Goal: Information Seeking & Learning: Check status

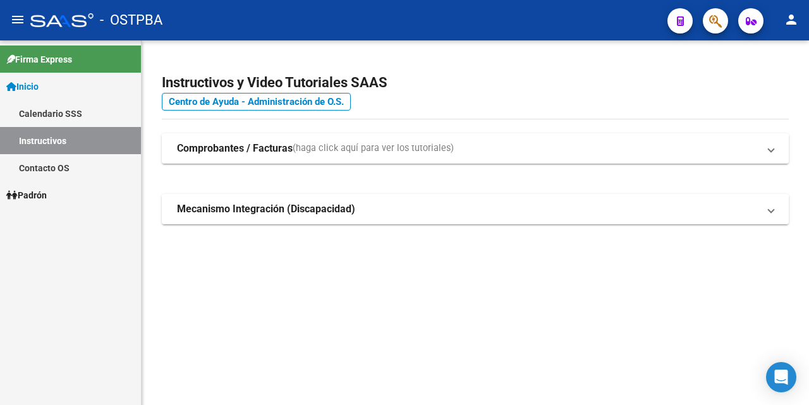
click at [27, 197] on span "Padrón" at bounding box center [26, 195] width 40 height 14
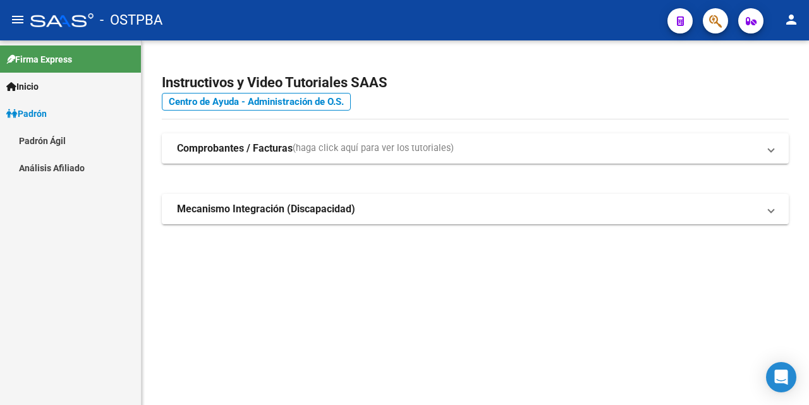
click at [59, 162] on link "Análisis Afiliado" at bounding box center [70, 167] width 141 height 27
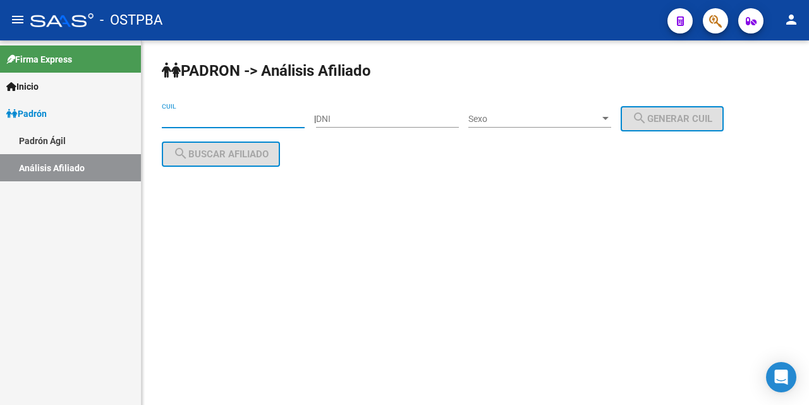
click at [174, 119] on input "CUIL" at bounding box center [233, 119] width 143 height 11
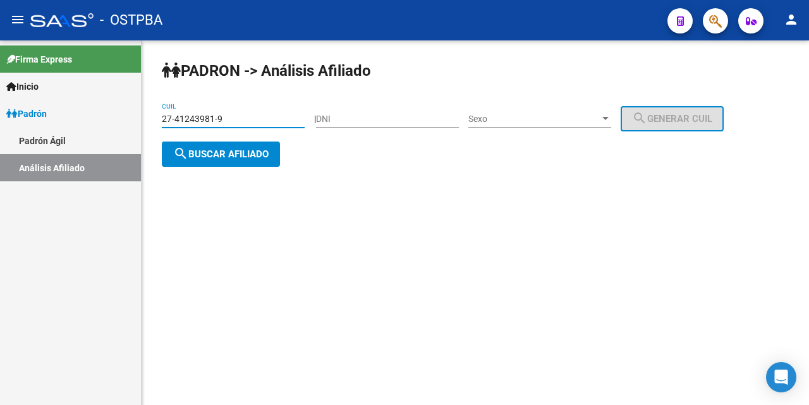
click at [611, 114] on div at bounding box center [605, 119] width 11 height 10
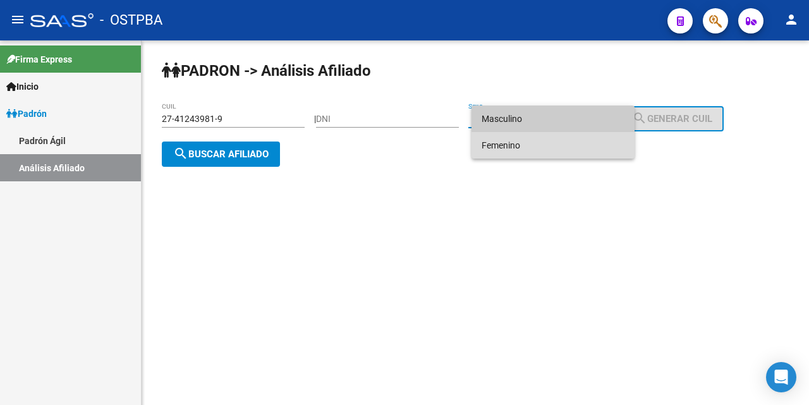
click at [536, 140] on span "Femenino" at bounding box center [553, 145] width 143 height 27
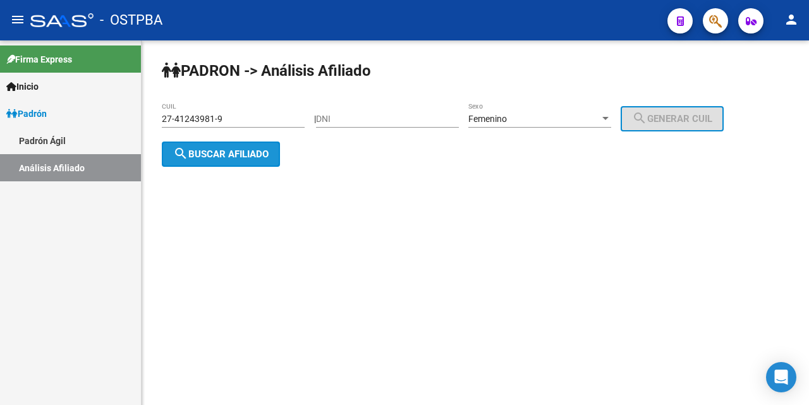
click at [261, 157] on span "search Buscar afiliado" at bounding box center [220, 154] width 95 height 11
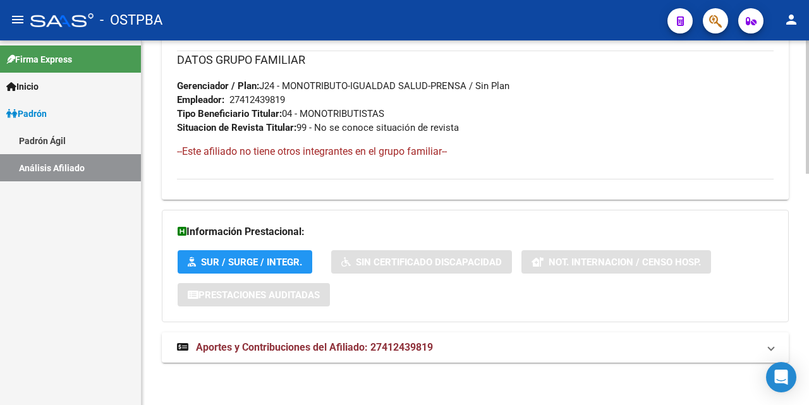
scroll to position [634, 0]
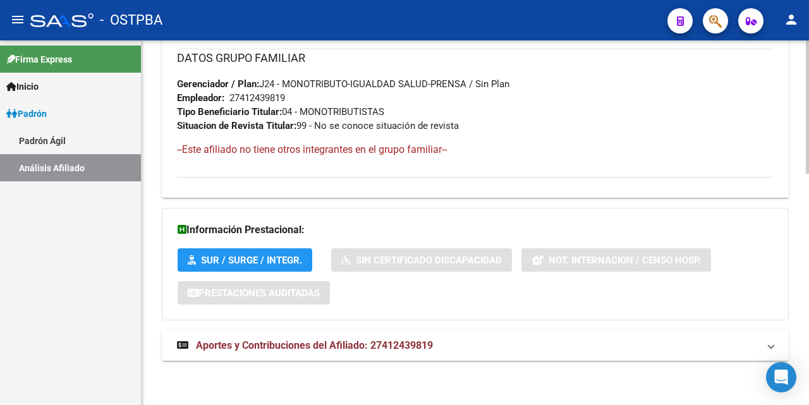
click at [349, 345] on span "Aportes y Contribuciones del Afiliado: 27412439819" at bounding box center [314, 345] width 237 height 12
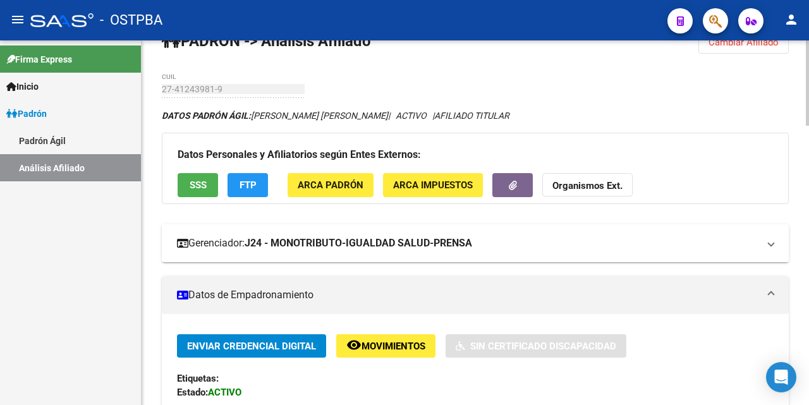
scroll to position [0, 0]
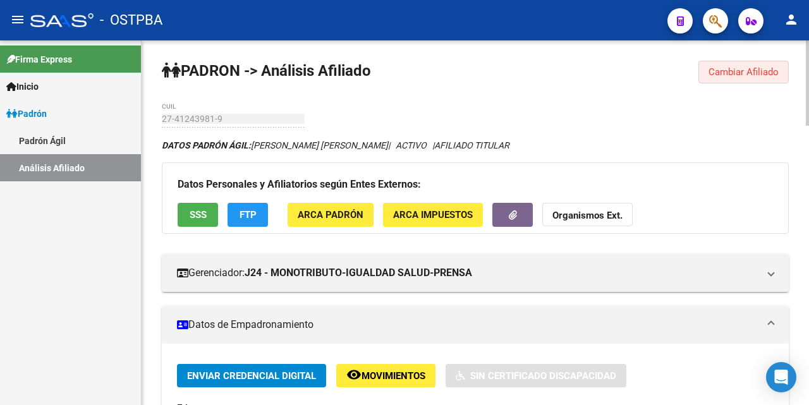
click at [736, 71] on span "Cambiar Afiliado" at bounding box center [744, 71] width 70 height 11
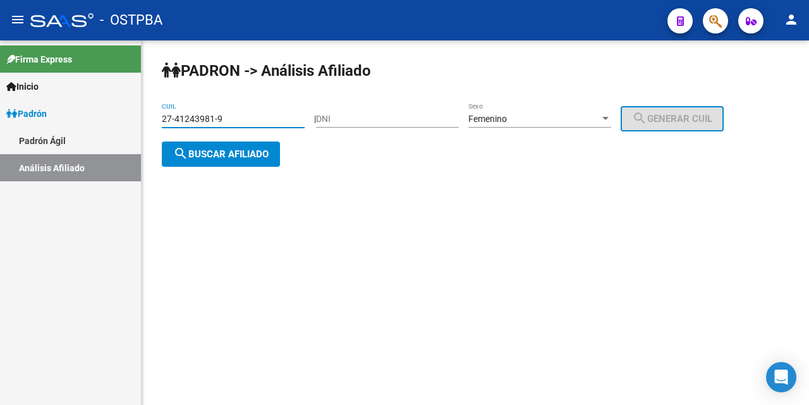
click at [251, 119] on input "27-41243981-9" at bounding box center [233, 119] width 143 height 11
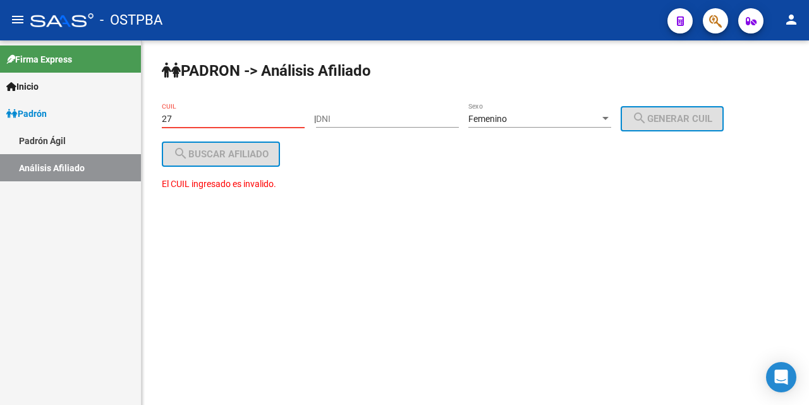
type input "2"
drag, startPoint x: 176, startPoint y: 116, endPoint x: 192, endPoint y: 118, distance: 15.9
click at [181, 116] on input "CUIL" at bounding box center [233, 119] width 143 height 11
click at [200, 117] on input "20-36503439-9" at bounding box center [233, 119] width 143 height 11
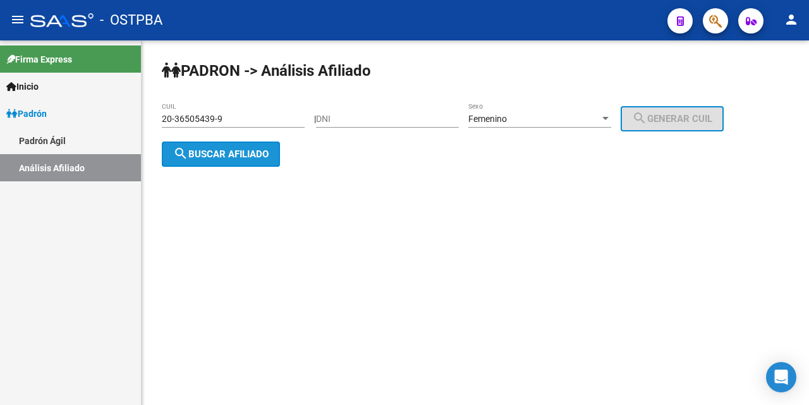
click at [241, 150] on span "search Buscar afiliado" at bounding box center [220, 154] width 95 height 11
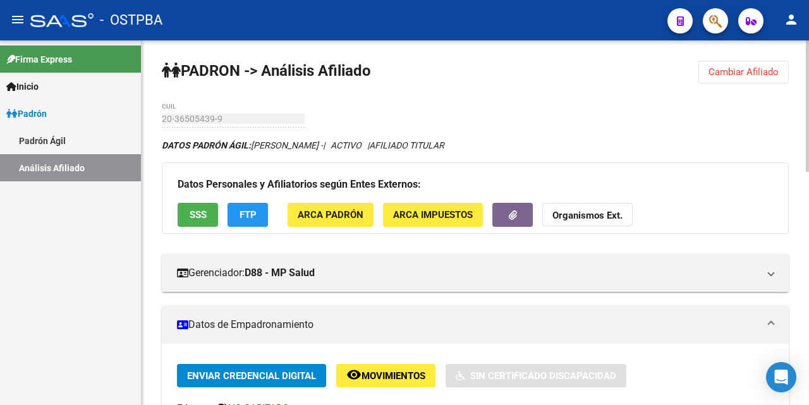
click at [203, 212] on span "SSS" at bounding box center [198, 215] width 17 height 11
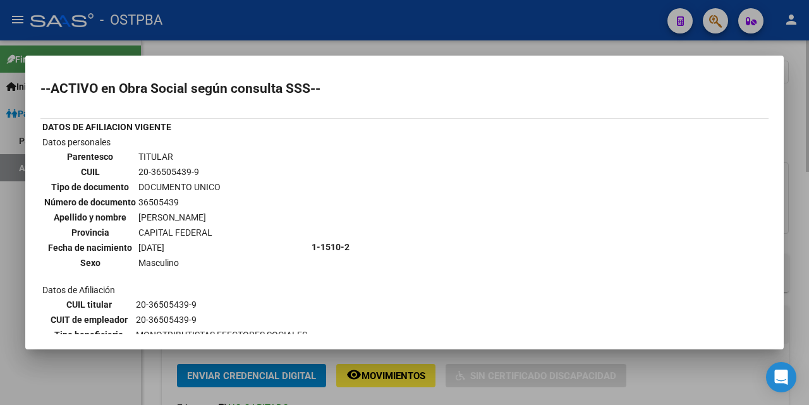
drag, startPoint x: 359, startPoint y: 49, endPoint x: 376, endPoint y: 54, distance: 17.8
click at [363, 50] on div at bounding box center [404, 202] width 809 height 405
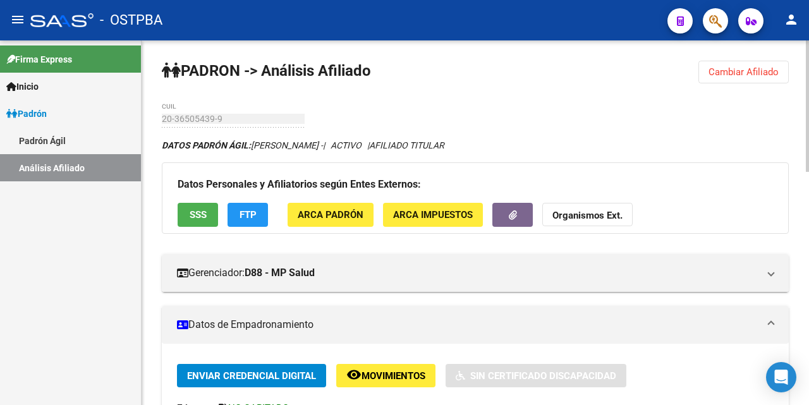
click at [742, 73] on span "Cambiar Afiliado" at bounding box center [744, 71] width 70 height 11
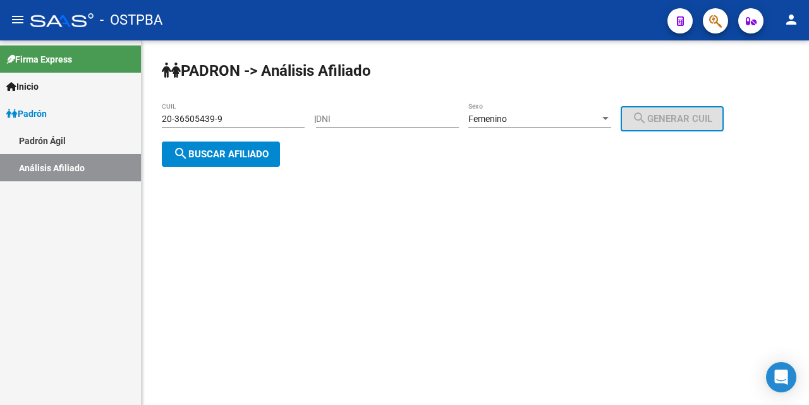
drag, startPoint x: 262, startPoint y: 117, endPoint x: 268, endPoint y: 116, distance: 6.4
click at [266, 116] on input "20-36505439-9" at bounding box center [233, 119] width 143 height 11
click at [248, 154] on span "search Buscar afiliado" at bounding box center [220, 154] width 95 height 11
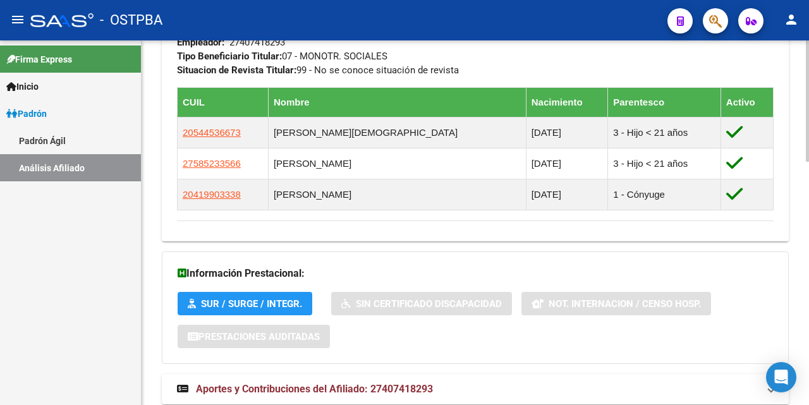
scroll to position [695, 0]
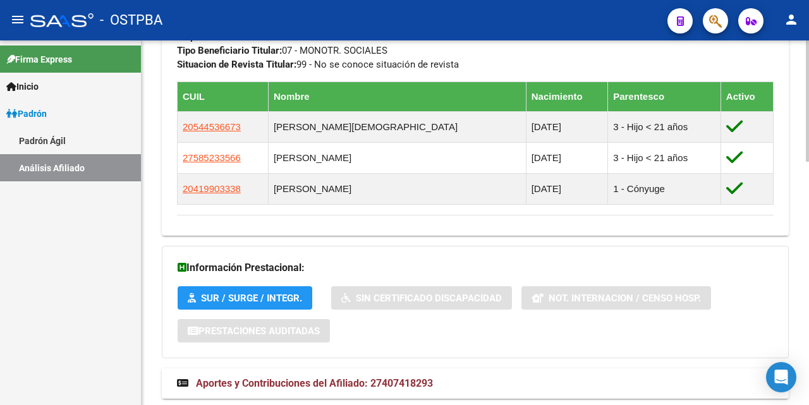
click at [331, 385] on span "Aportes y Contribuciones del Afiliado: 27407418293" at bounding box center [314, 383] width 237 height 12
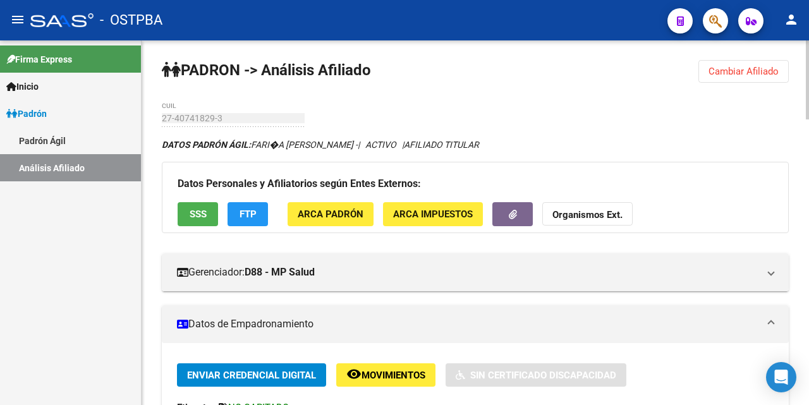
scroll to position [0, 0]
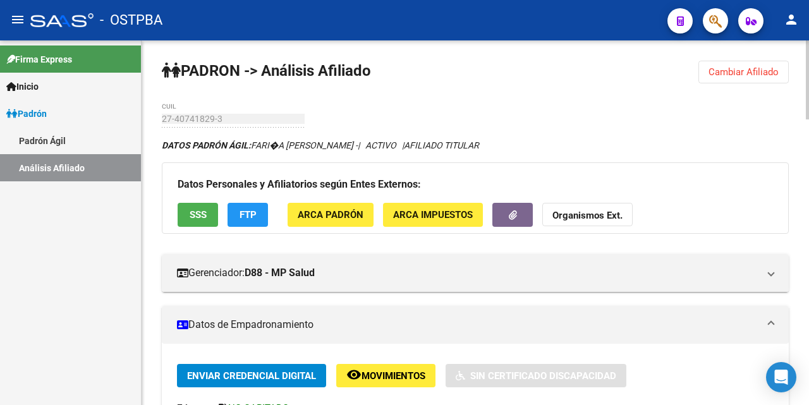
click at [755, 69] on span "Cambiar Afiliado" at bounding box center [744, 71] width 70 height 11
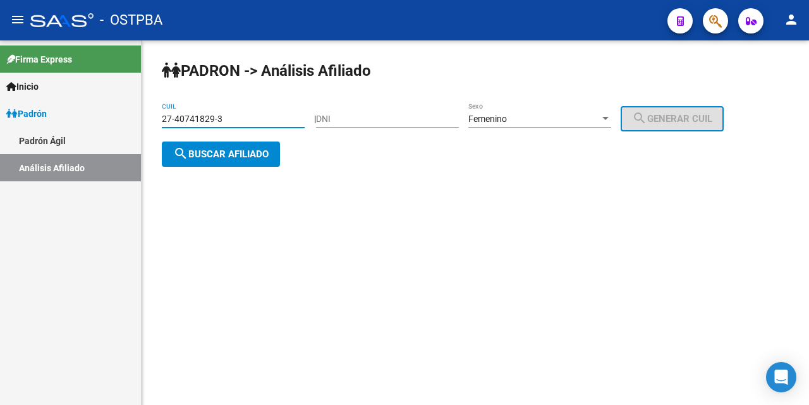
click at [248, 114] on input "27-40741829-3" at bounding box center [233, 119] width 143 height 11
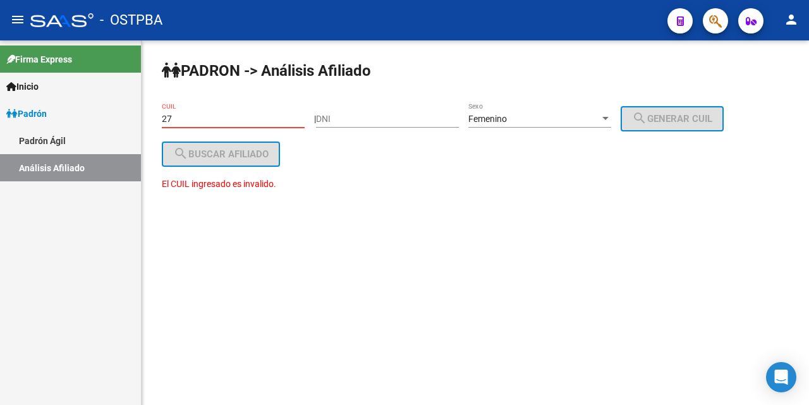
type input "2"
click at [340, 118] on input "DNI" at bounding box center [387, 119] width 143 height 11
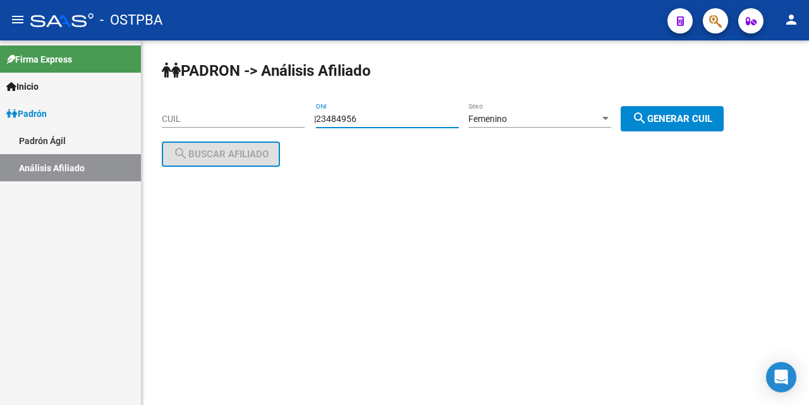
type input "23484956"
click at [611, 114] on div at bounding box center [605, 119] width 11 height 10
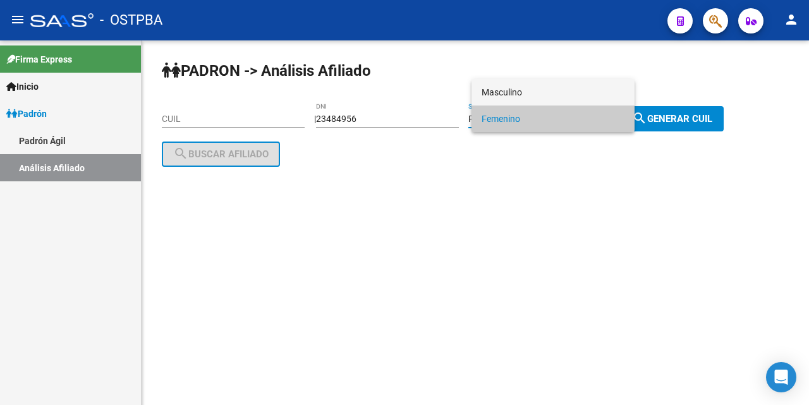
click at [570, 95] on span "Masculino" at bounding box center [553, 92] width 143 height 27
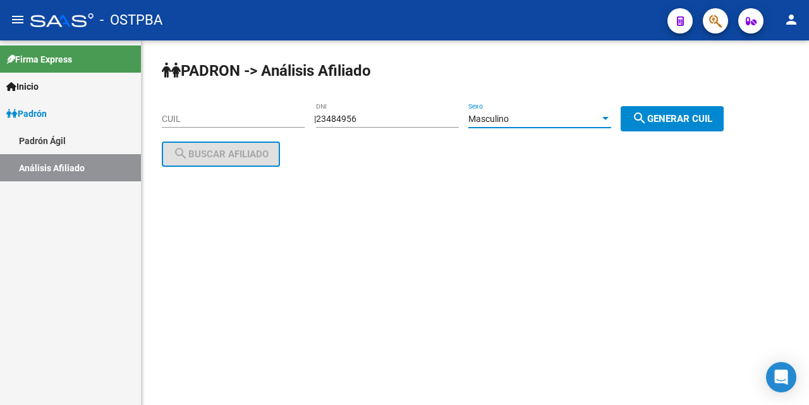
click at [662, 113] on span "search Generar CUIL" at bounding box center [672, 118] width 80 height 11
type input "20-23484956-6"
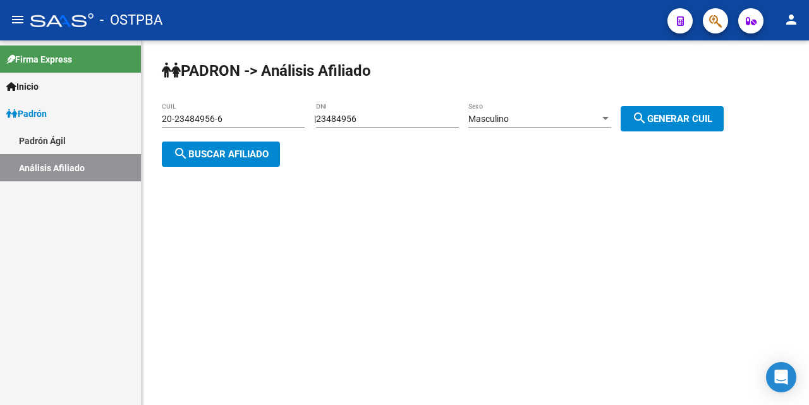
click at [210, 149] on span "search Buscar afiliado" at bounding box center [220, 154] width 95 height 11
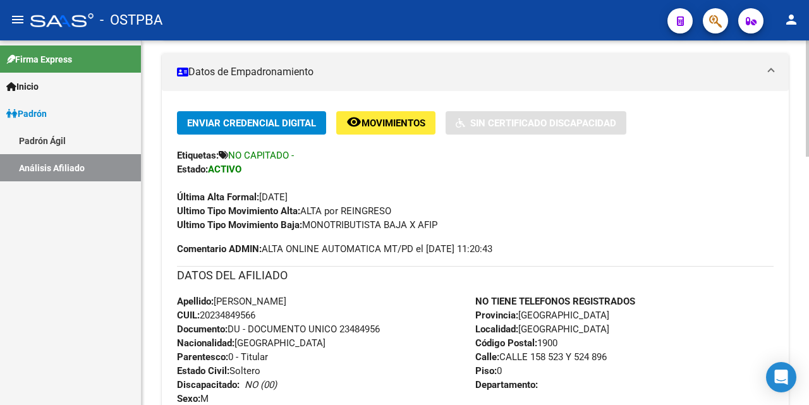
scroll to position [63, 0]
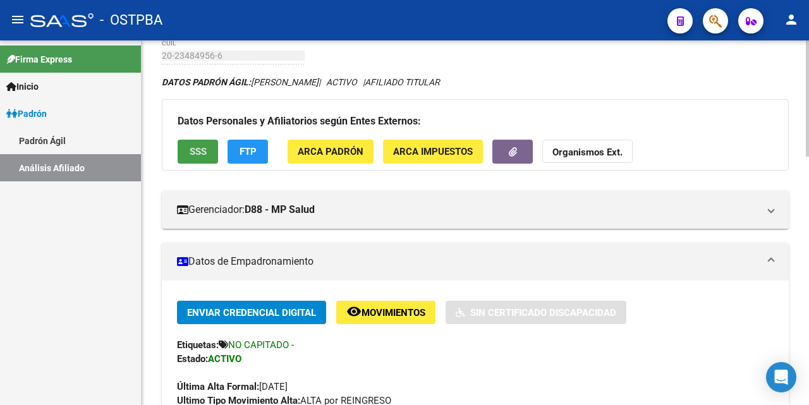
click at [204, 152] on span "SSS" at bounding box center [198, 152] width 17 height 11
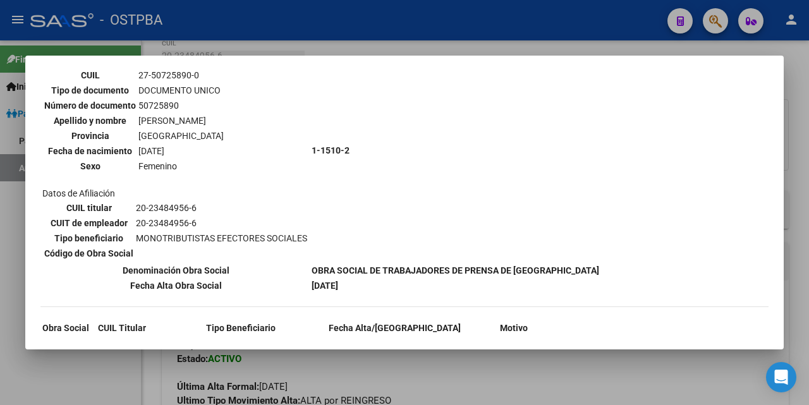
scroll to position [1204, 0]
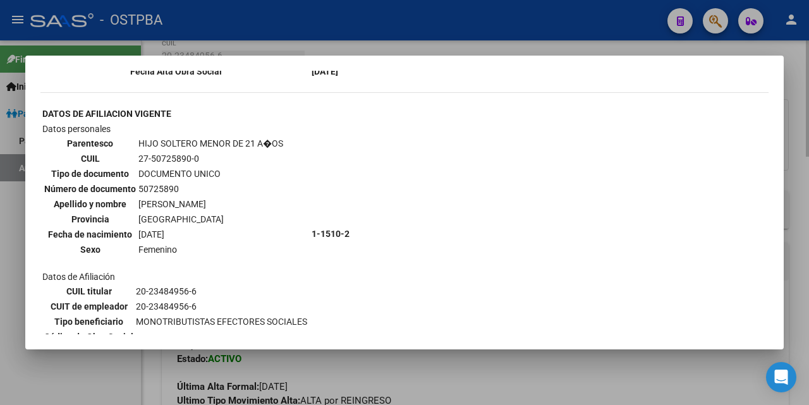
click at [439, 49] on div at bounding box center [404, 202] width 809 height 405
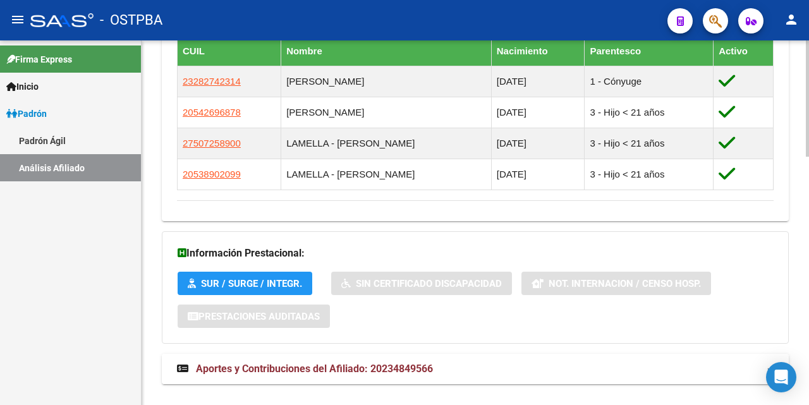
scroll to position [778, 0]
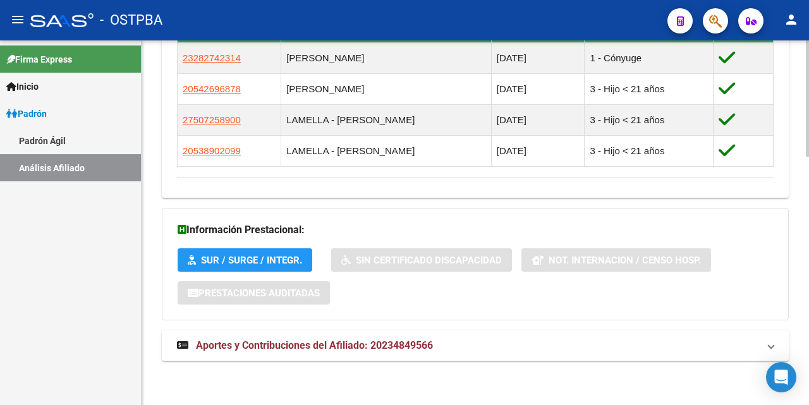
click at [333, 343] on span "Aportes y Contribuciones del Afiliado: 20234849566" at bounding box center [314, 345] width 237 height 12
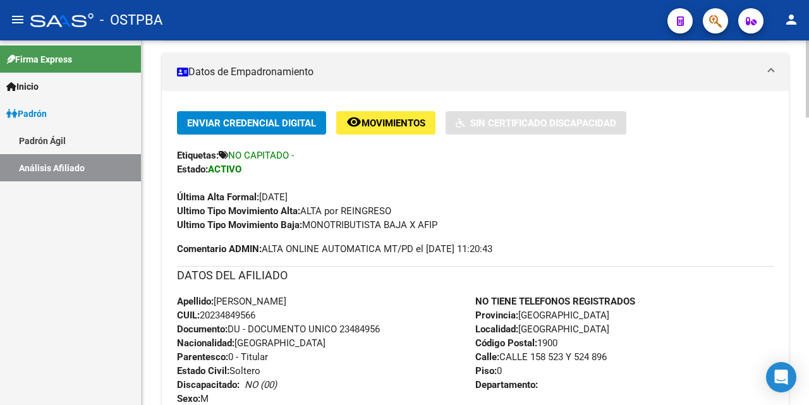
scroll to position [0, 0]
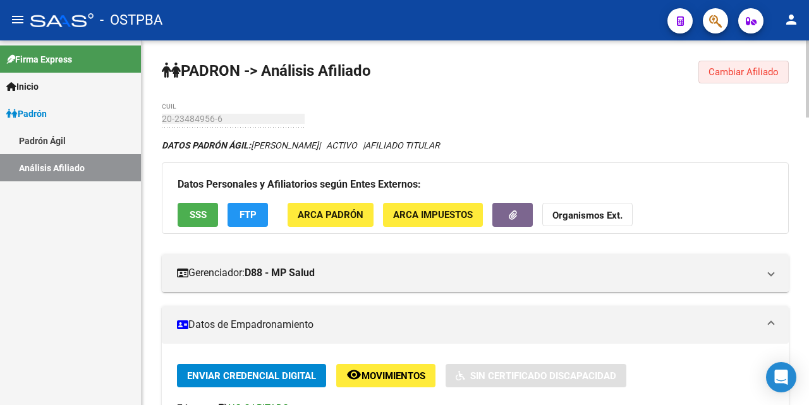
click at [728, 73] on span "Cambiar Afiliado" at bounding box center [744, 71] width 70 height 11
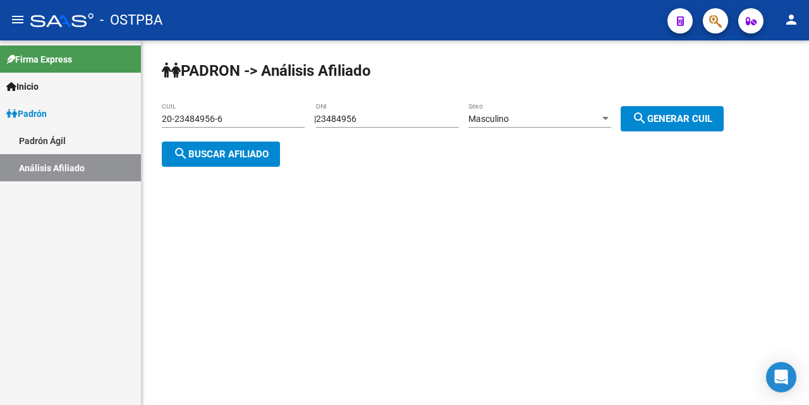
click at [398, 122] on input "23484956" at bounding box center [387, 119] width 143 height 11
type input "2"
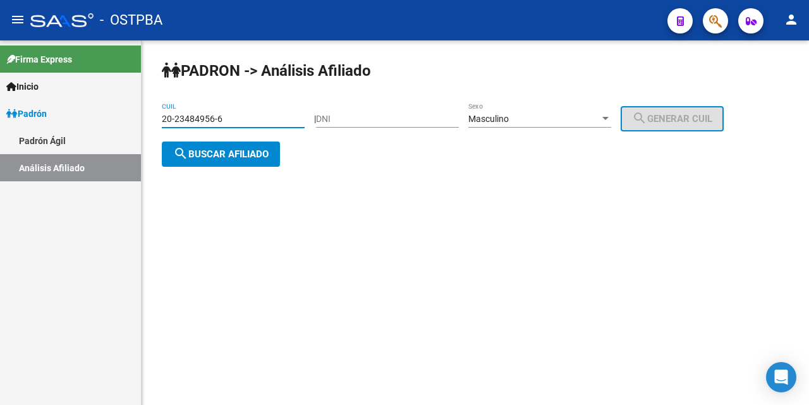
click at [245, 118] on input "20-23484956-6" at bounding box center [233, 119] width 143 height 11
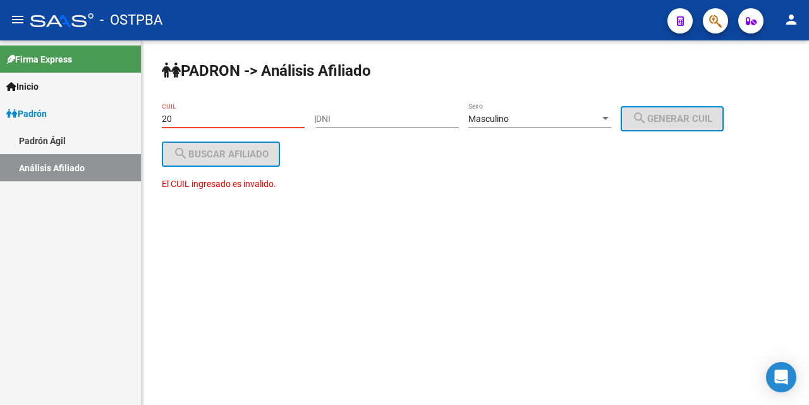
type input "2"
click at [611, 111] on div "Masculino Sexo" at bounding box center [539, 114] width 143 height 25
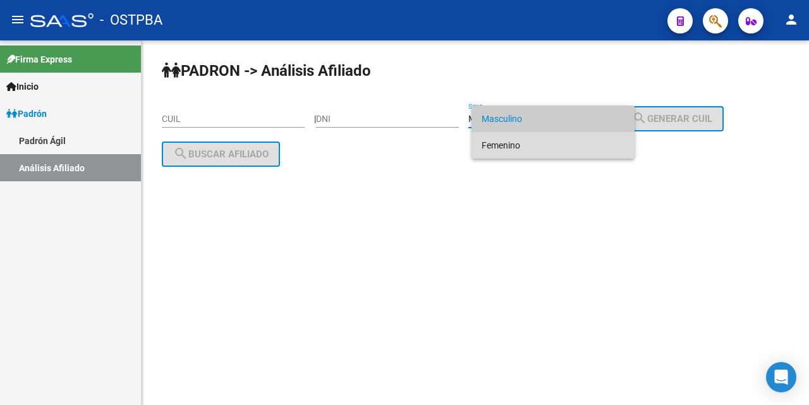
click at [540, 147] on span "Femenino" at bounding box center [553, 145] width 143 height 27
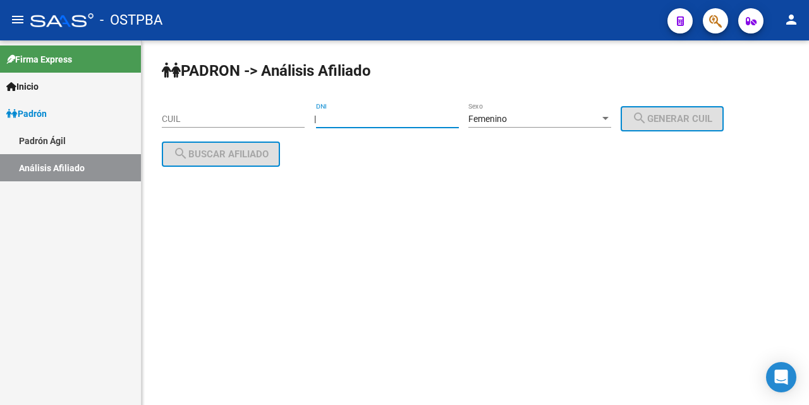
click at [336, 116] on input "DNI" at bounding box center [387, 119] width 143 height 11
type input "2562687"
click at [669, 118] on span "search Generar CUIL" at bounding box center [672, 118] width 80 height 11
type input "27-02562687-2"
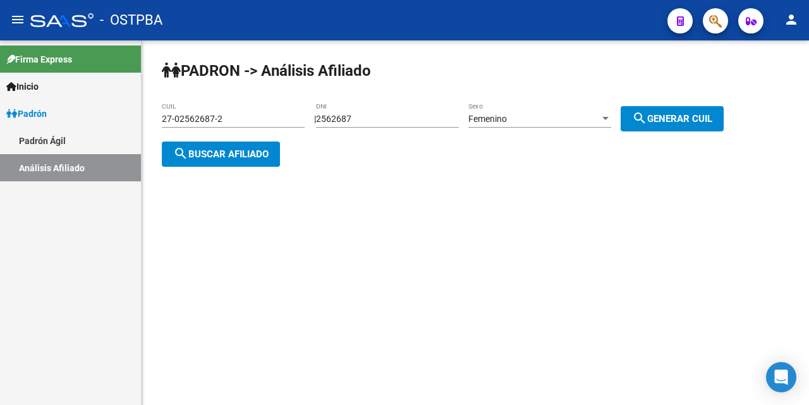
drag, startPoint x: 236, startPoint y: 158, endPoint x: 318, endPoint y: 183, distance: 85.4
click at [235, 157] on span "search Buscar afiliado" at bounding box center [220, 154] width 95 height 11
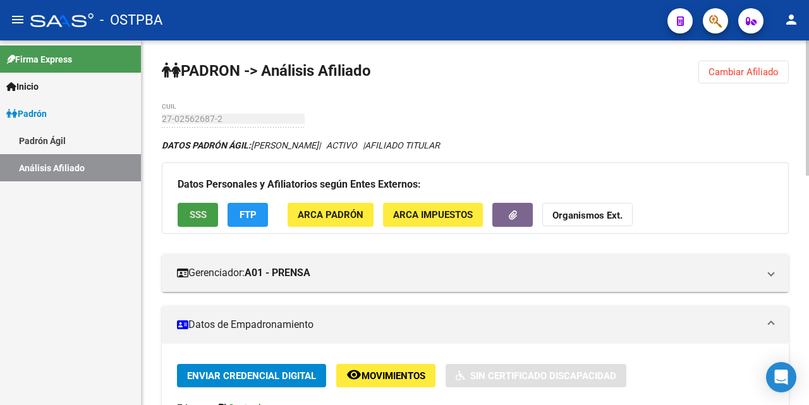
click at [193, 211] on span "SSS" at bounding box center [198, 215] width 17 height 11
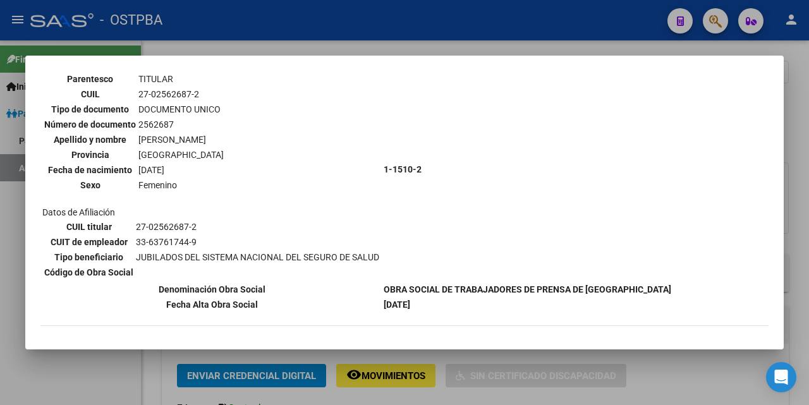
scroll to position [82, 0]
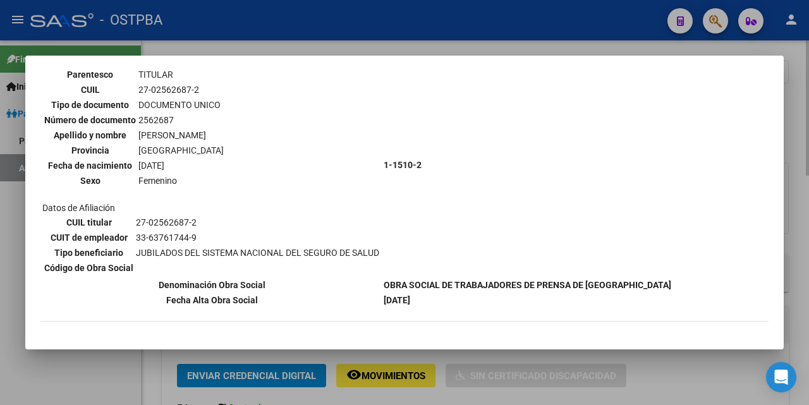
drag, startPoint x: 480, startPoint y: 48, endPoint x: 485, endPoint y: 51, distance: 6.5
click at [485, 51] on div at bounding box center [404, 202] width 809 height 405
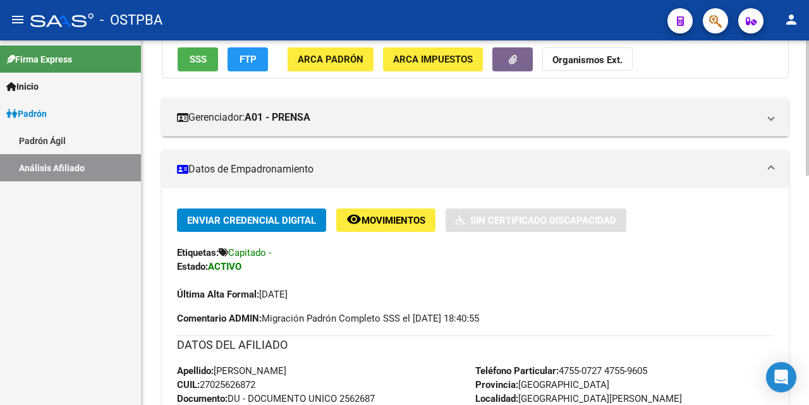
scroll to position [0, 0]
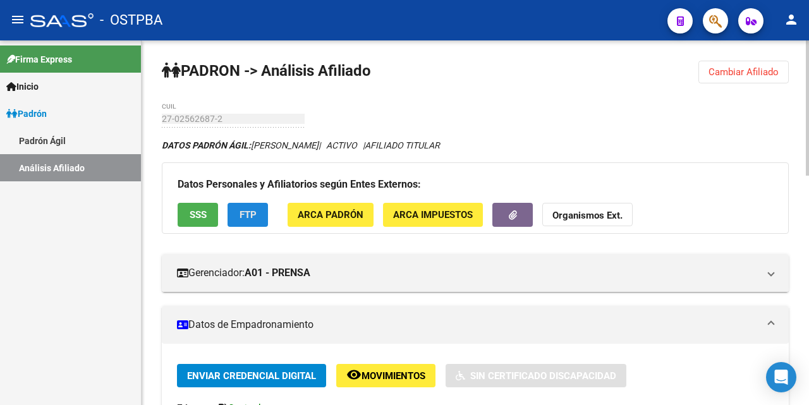
click at [245, 209] on span "FTP" at bounding box center [248, 214] width 17 height 11
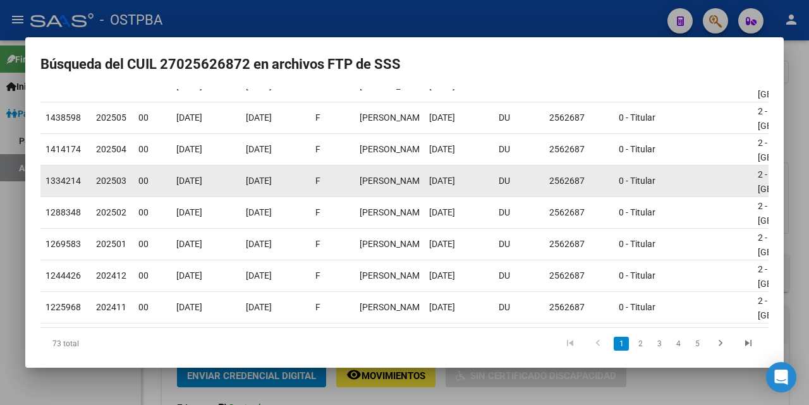
scroll to position [224, 0]
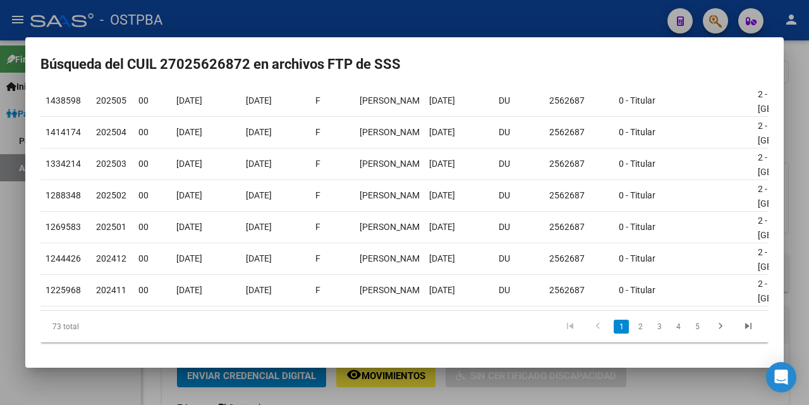
click at [495, 26] on div at bounding box center [404, 202] width 809 height 405
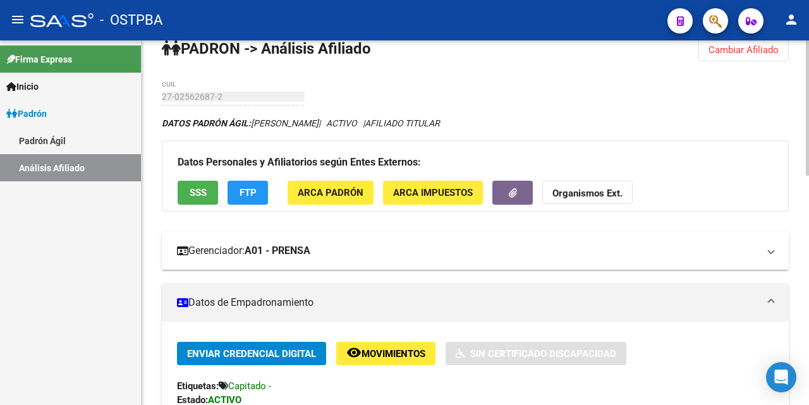
scroll to position [0, 0]
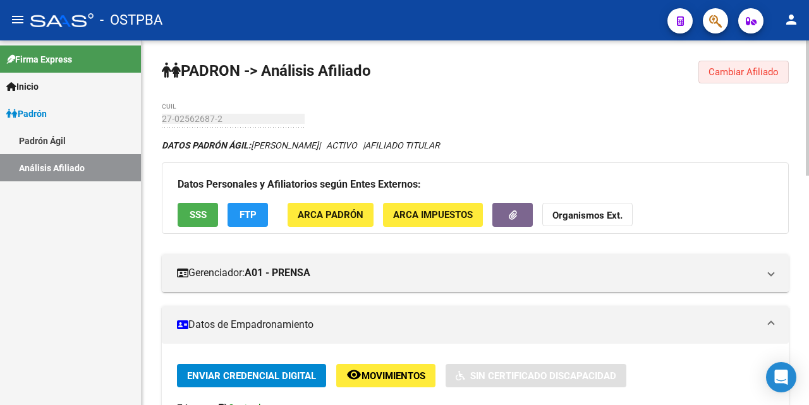
click at [727, 70] on span "Cambiar Afiliado" at bounding box center [744, 71] width 70 height 11
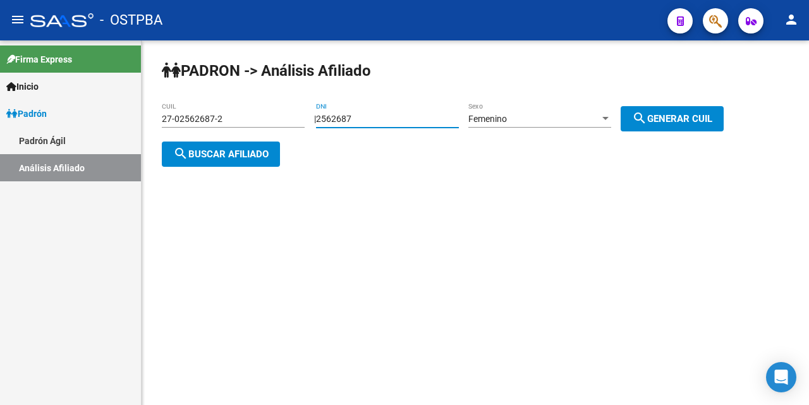
click at [411, 118] on input "2562687" at bounding box center [387, 119] width 143 height 11
type input "2"
click at [271, 119] on input "27-02562687-2" at bounding box center [233, 119] width 143 height 11
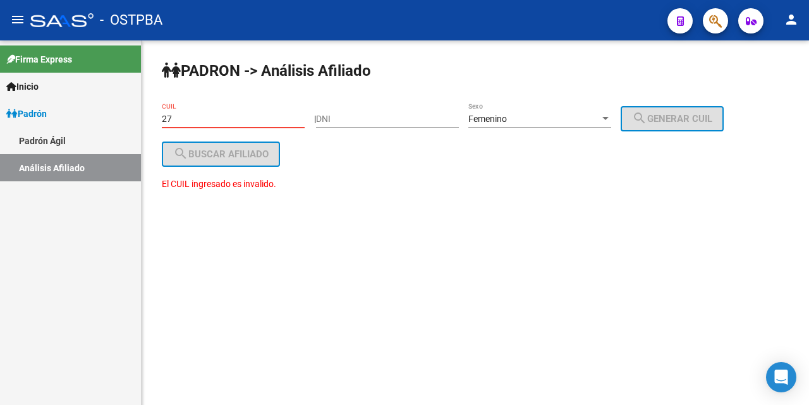
type input "2"
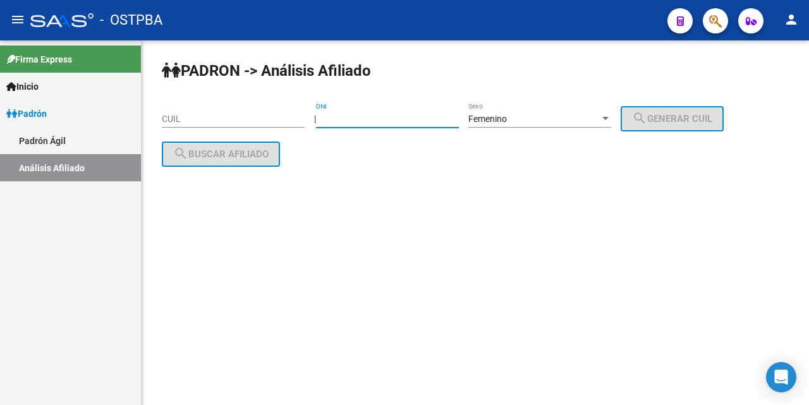
click at [340, 123] on input "DNI" at bounding box center [387, 119] width 143 height 11
type input "23141029"
click at [700, 120] on span "search Generar CUIL" at bounding box center [672, 118] width 80 height 11
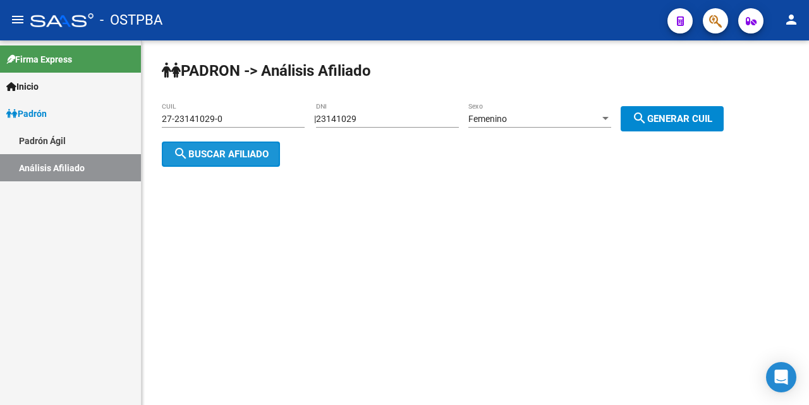
click at [262, 157] on span "search Buscar afiliado" at bounding box center [220, 154] width 95 height 11
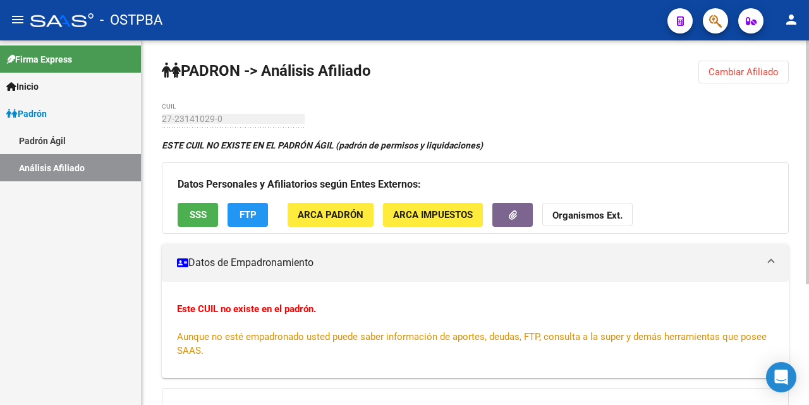
click at [194, 215] on span "SSS" at bounding box center [198, 215] width 17 height 11
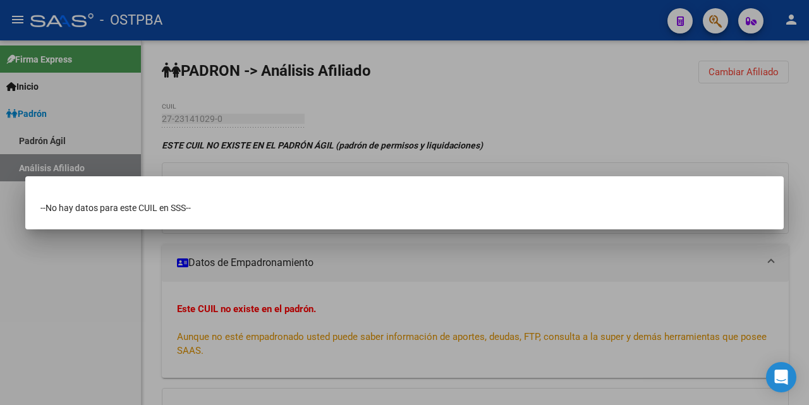
click at [730, 119] on div at bounding box center [404, 202] width 809 height 405
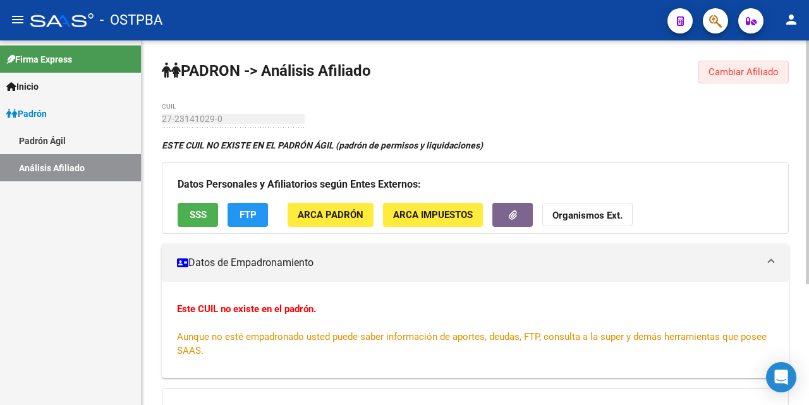
drag, startPoint x: 748, startPoint y: 70, endPoint x: 754, endPoint y: 77, distance: 9.0
click at [754, 77] on span "Cambiar Afiliado" at bounding box center [744, 71] width 70 height 11
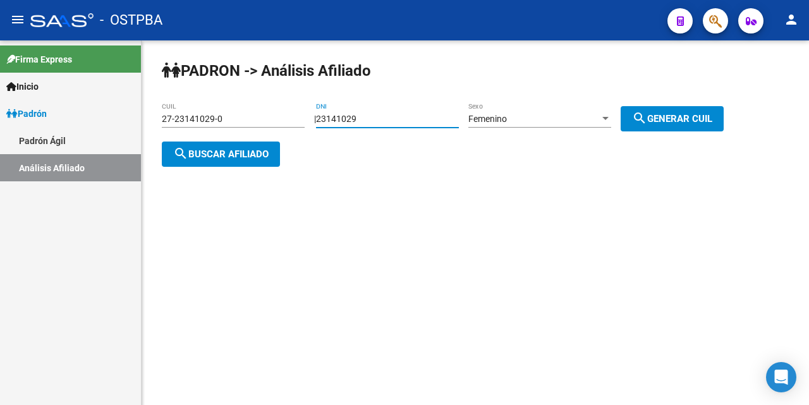
click at [398, 121] on input "23141029" at bounding box center [387, 119] width 143 height 11
click at [609, 120] on div at bounding box center [605, 118] width 6 height 3
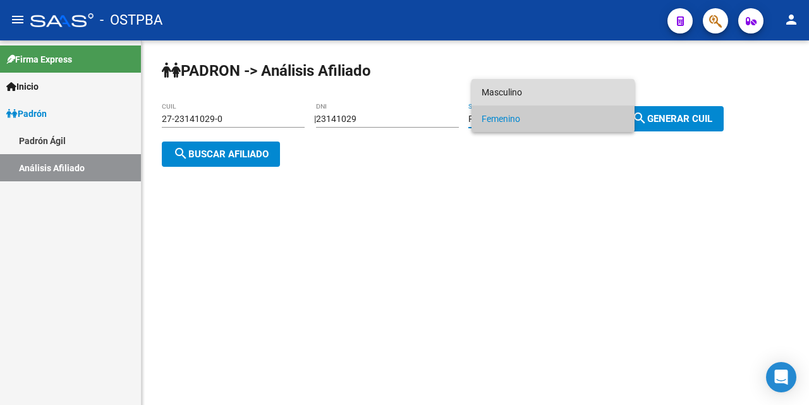
click at [517, 90] on span "Masculino" at bounding box center [553, 92] width 143 height 27
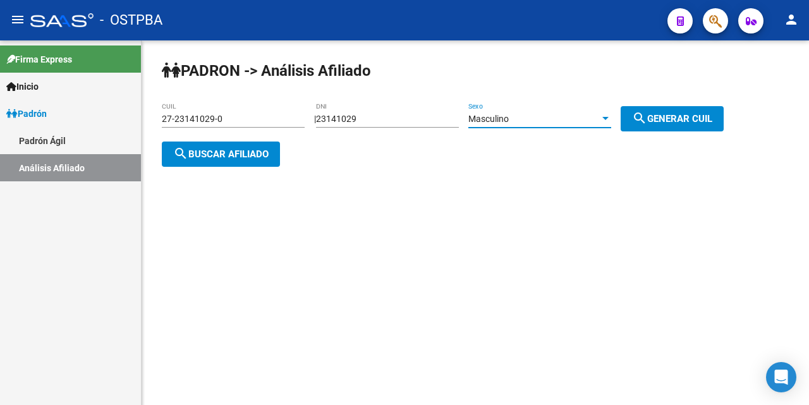
click at [245, 151] on span "search Buscar afiliado" at bounding box center [220, 154] width 95 height 11
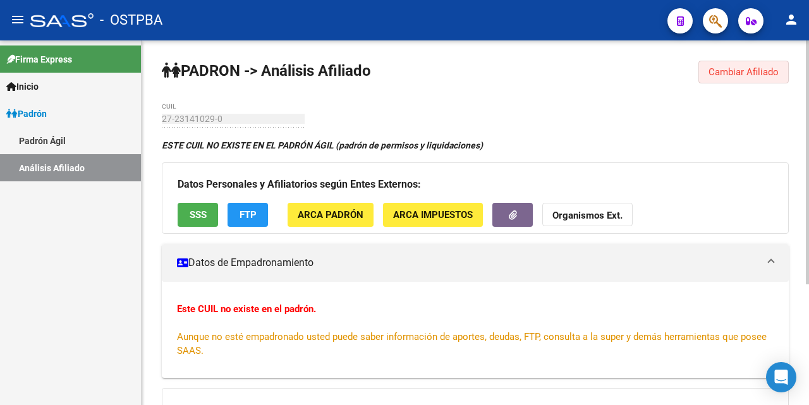
drag, startPoint x: 728, startPoint y: 73, endPoint x: 714, endPoint y: 86, distance: 19.2
click at [728, 73] on span "Cambiar Afiliado" at bounding box center [744, 71] width 70 height 11
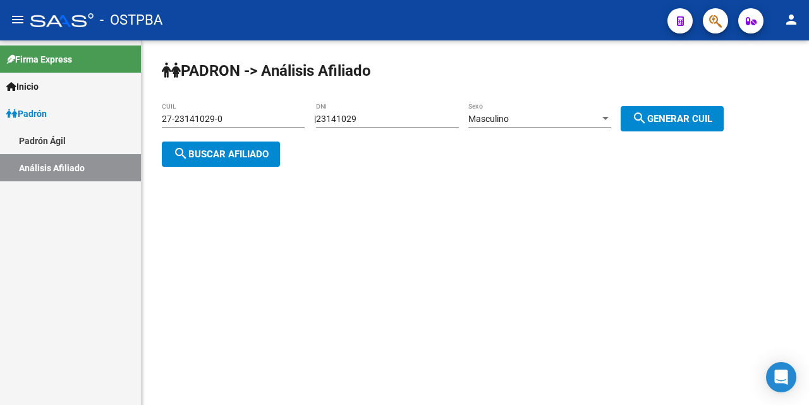
click at [229, 131] on div "27-23141029-0 CUIL" at bounding box center [233, 120] width 143 height 36
click at [231, 114] on input "27-23141029-0" at bounding box center [233, 119] width 143 height 11
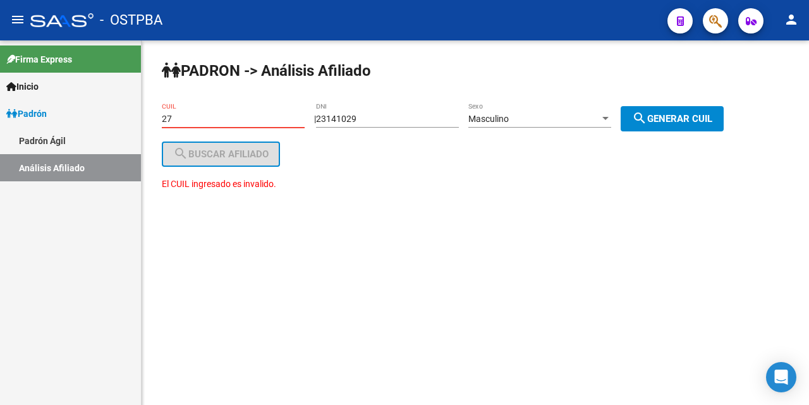
type input "2"
click at [389, 122] on input "23141029" at bounding box center [387, 119] width 143 height 11
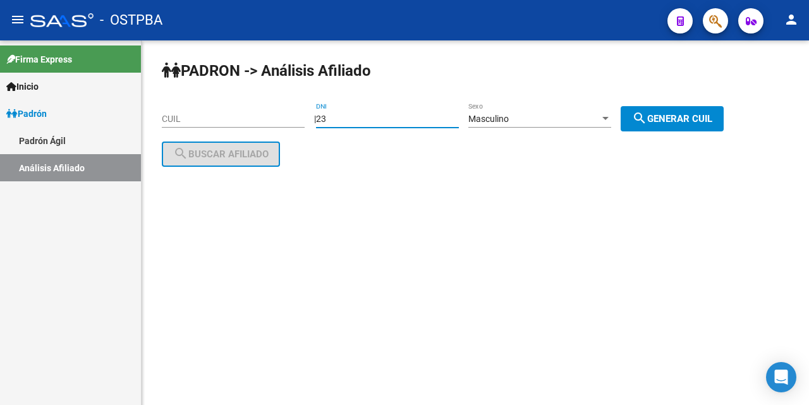
type input "2"
type input "22768482"
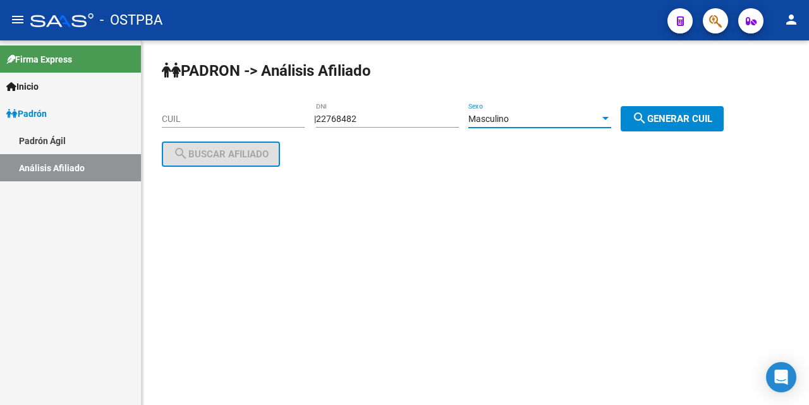
click at [609, 118] on div at bounding box center [605, 118] width 6 height 3
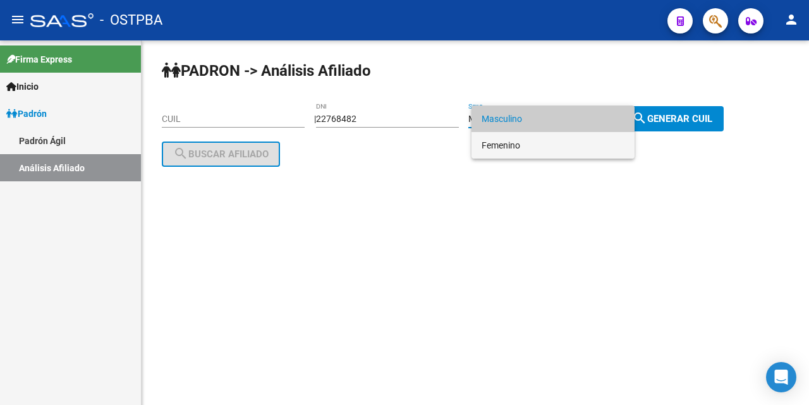
click at [523, 143] on span "Femenino" at bounding box center [553, 145] width 143 height 27
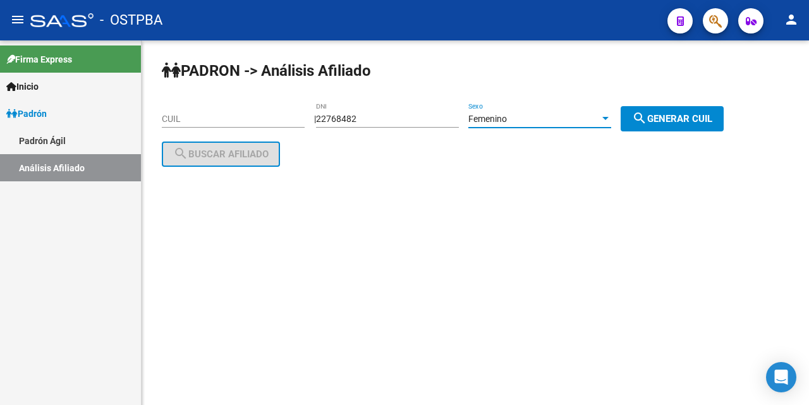
click at [693, 119] on span "search Generar CUIL" at bounding box center [672, 118] width 80 height 11
type input "27-22768482-3"
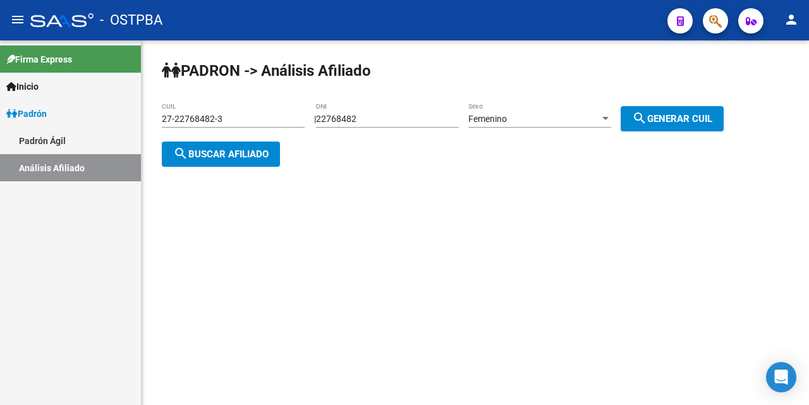
click at [259, 154] on span "search Buscar afiliado" at bounding box center [220, 154] width 95 height 11
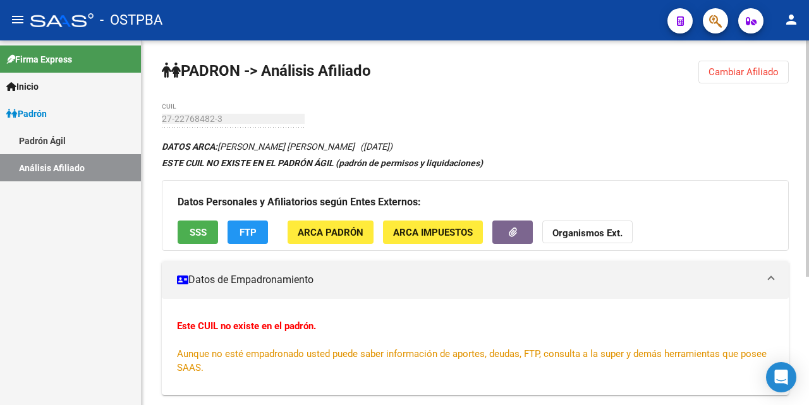
click at [203, 233] on span "SSS" at bounding box center [198, 232] width 17 height 11
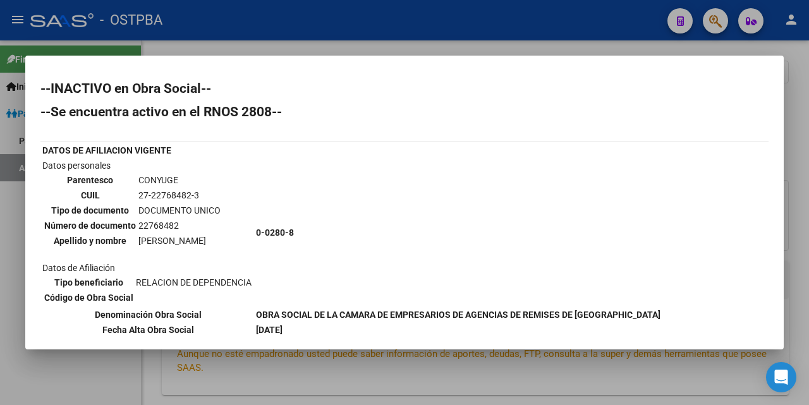
click at [395, 50] on div at bounding box center [404, 202] width 809 height 405
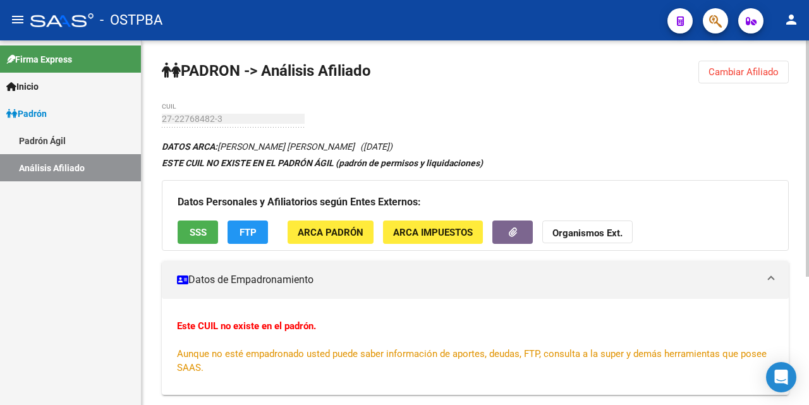
click at [192, 235] on span "SSS" at bounding box center [198, 232] width 17 height 11
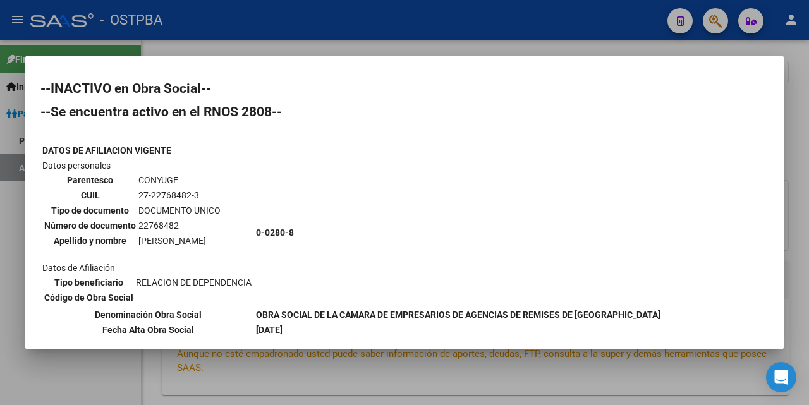
click at [408, 52] on div at bounding box center [404, 202] width 809 height 405
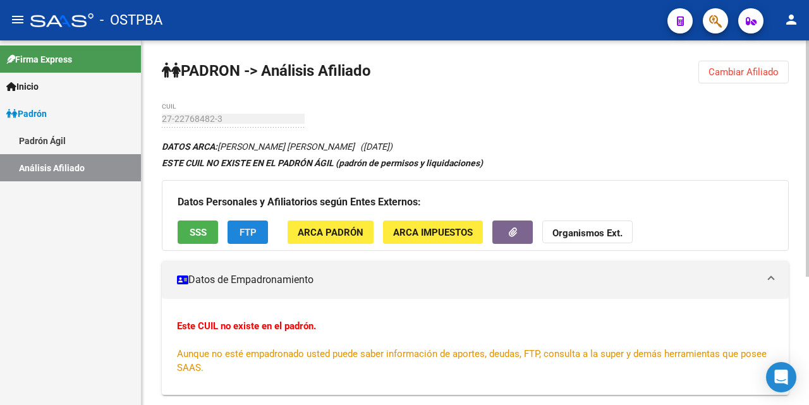
click at [239, 229] on button "FTP" at bounding box center [248, 232] width 40 height 23
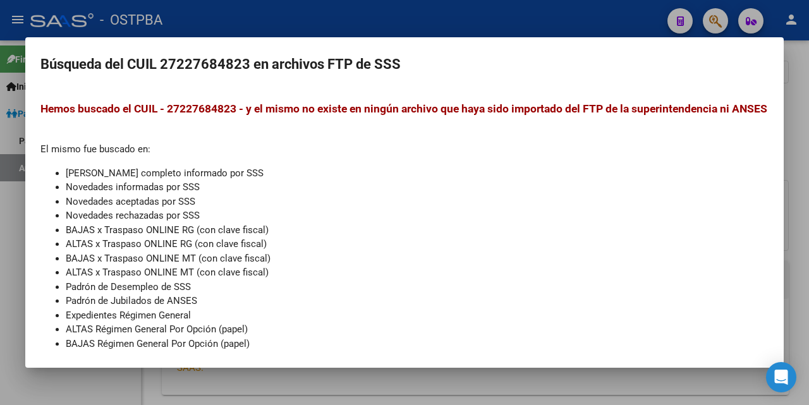
click at [458, 28] on div at bounding box center [404, 202] width 809 height 405
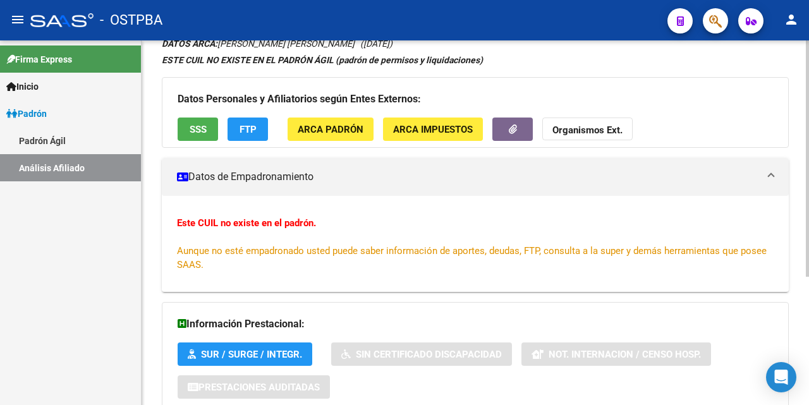
scroll to position [8, 0]
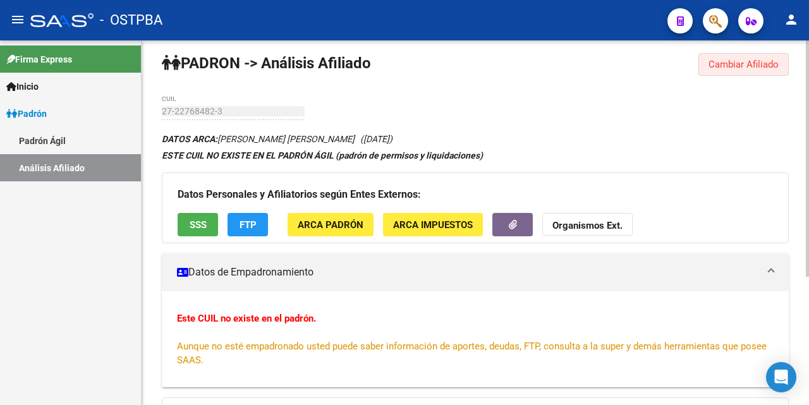
click at [749, 64] on span "Cambiar Afiliado" at bounding box center [744, 64] width 70 height 11
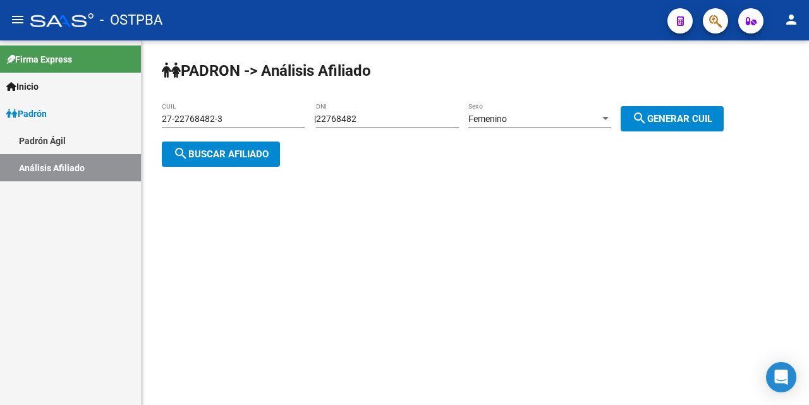
click at [382, 111] on div "22768482 DNI" at bounding box center [387, 114] width 143 height 25
type input "2"
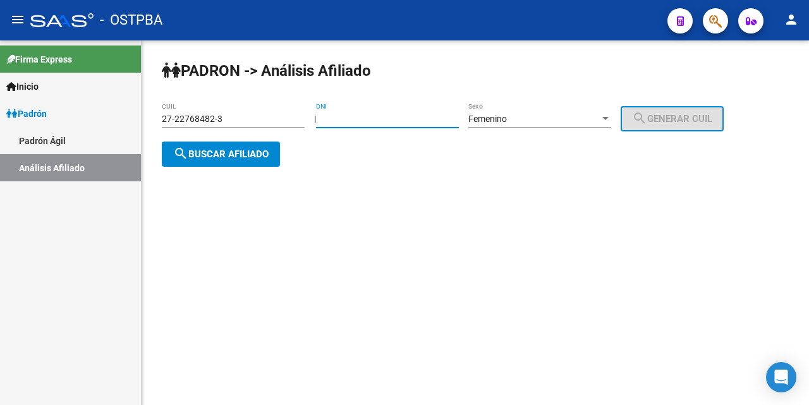
click at [276, 125] on div "27-22768482-3 CUIL" at bounding box center [233, 114] width 143 height 25
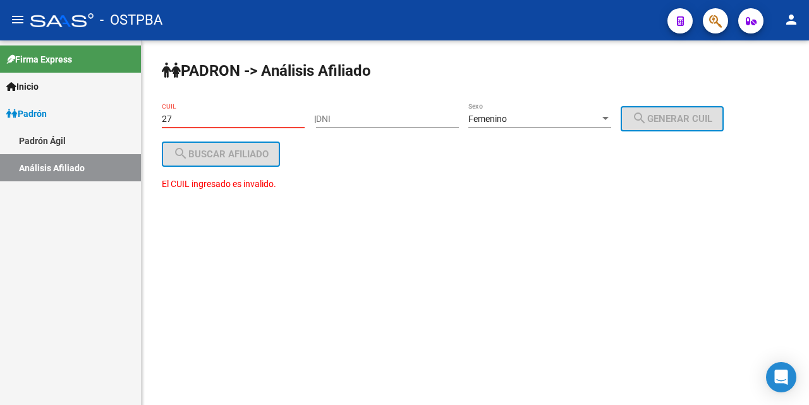
type input "2"
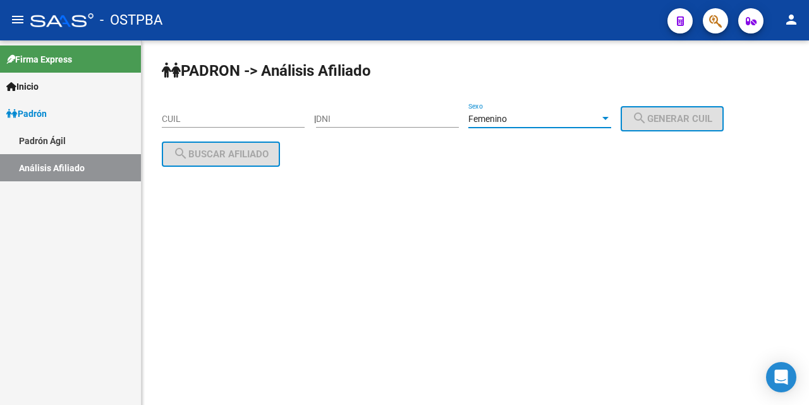
click at [611, 118] on div at bounding box center [605, 119] width 11 height 10
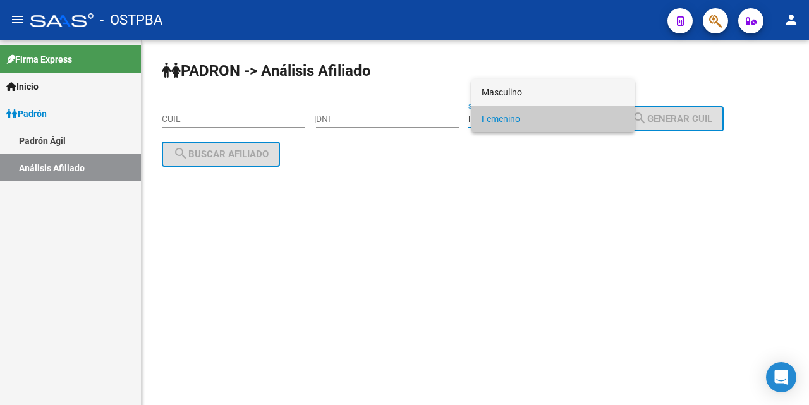
click at [542, 94] on span "Masculino" at bounding box center [553, 92] width 143 height 27
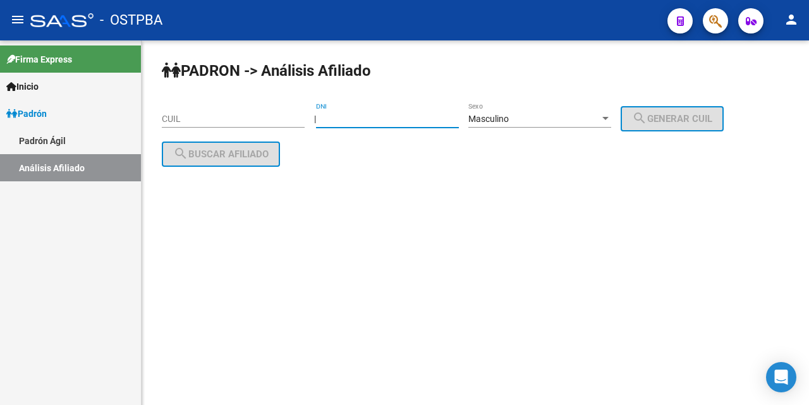
click at [336, 117] on input "DNI" at bounding box center [387, 119] width 143 height 11
click at [164, 111] on div "CUIL" at bounding box center [233, 114] width 143 height 25
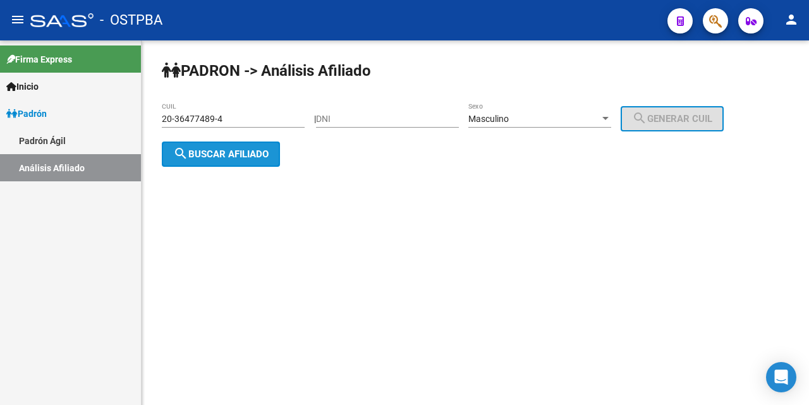
click at [262, 155] on span "search Buscar afiliado" at bounding box center [220, 154] width 95 height 11
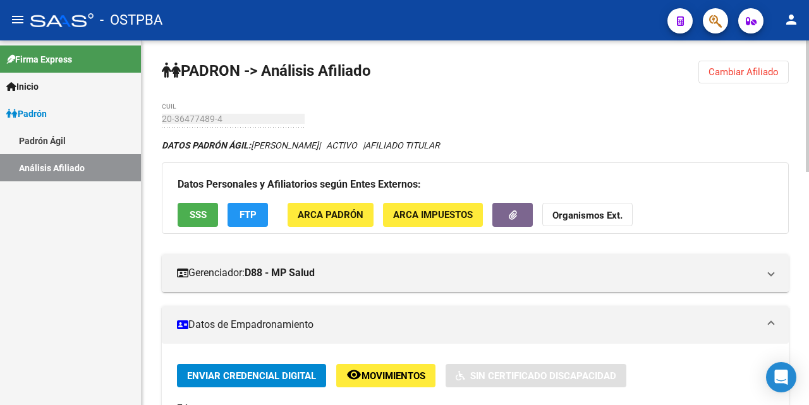
click at [416, 211] on span "ARCA Impuestos" at bounding box center [433, 215] width 80 height 11
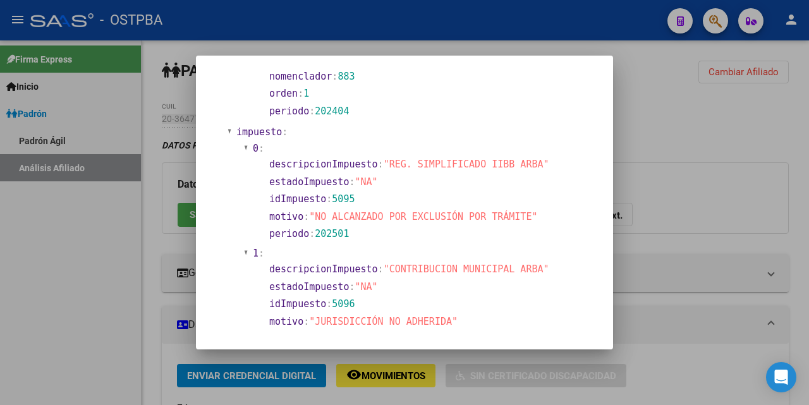
scroll to position [658, 0]
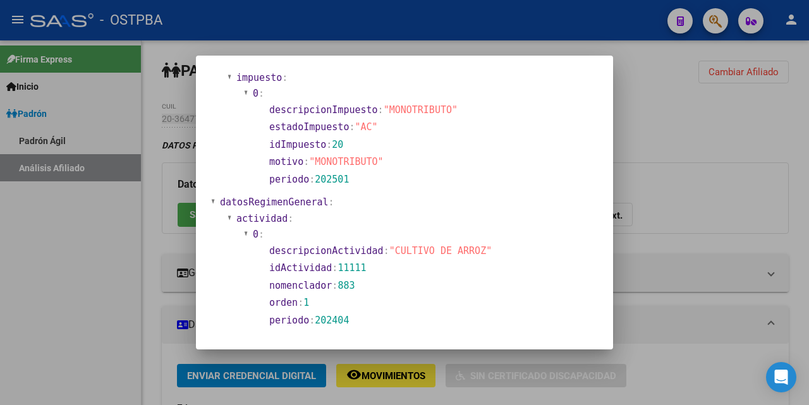
click at [391, 49] on div at bounding box center [404, 202] width 809 height 405
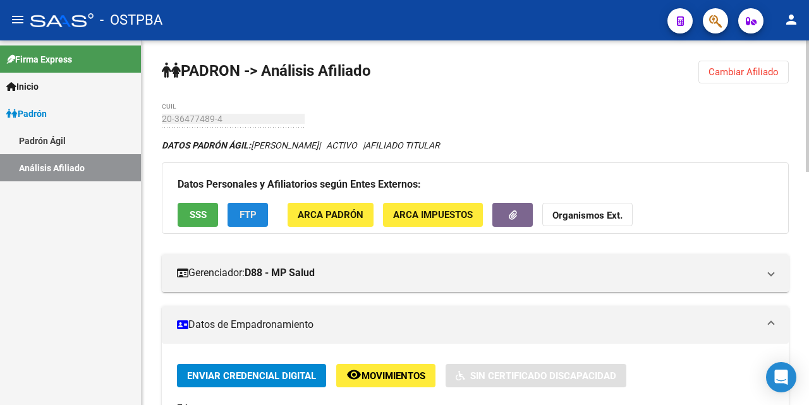
click at [242, 211] on span "FTP" at bounding box center [248, 215] width 17 height 11
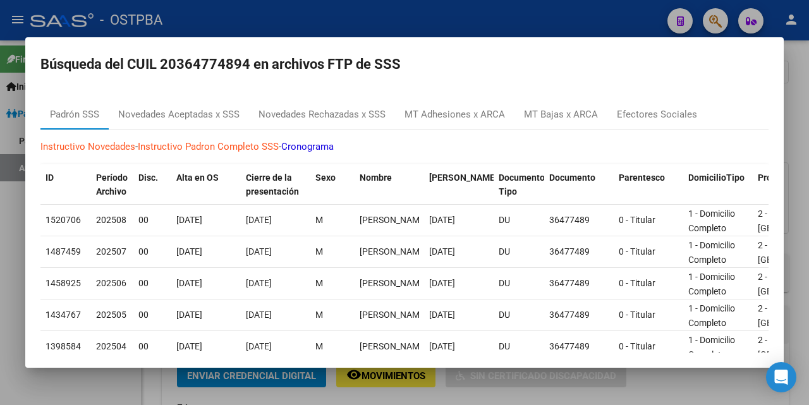
click at [492, 30] on div at bounding box center [404, 202] width 809 height 405
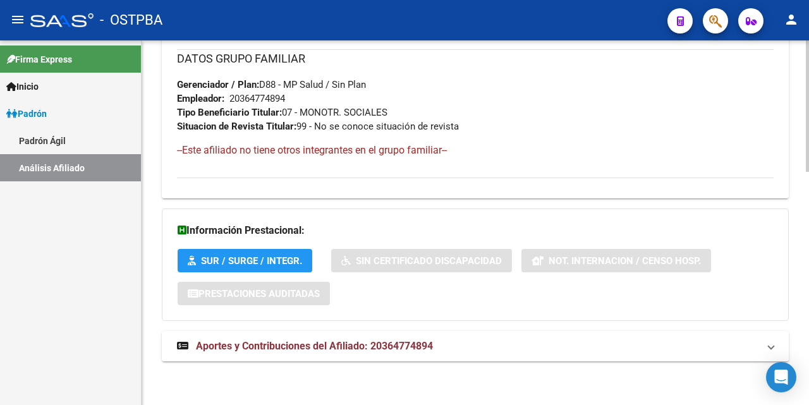
scroll to position [648, 0]
click at [348, 345] on span "Aportes y Contribuciones del Afiliado: 20364774894" at bounding box center [314, 345] width 237 height 12
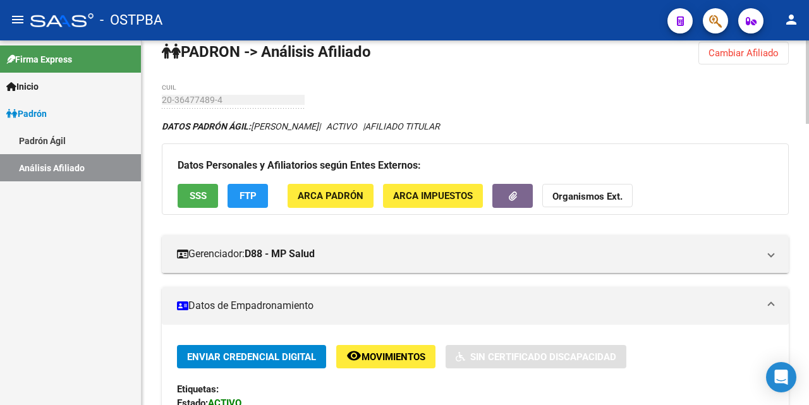
scroll to position [0, 0]
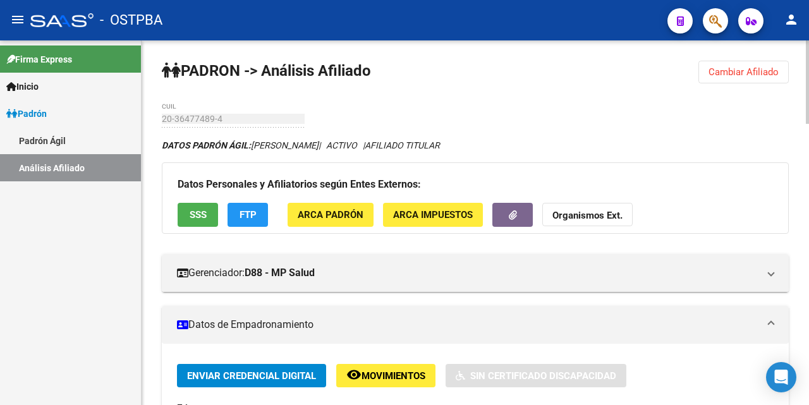
click at [742, 71] on span "Cambiar Afiliado" at bounding box center [744, 71] width 70 height 11
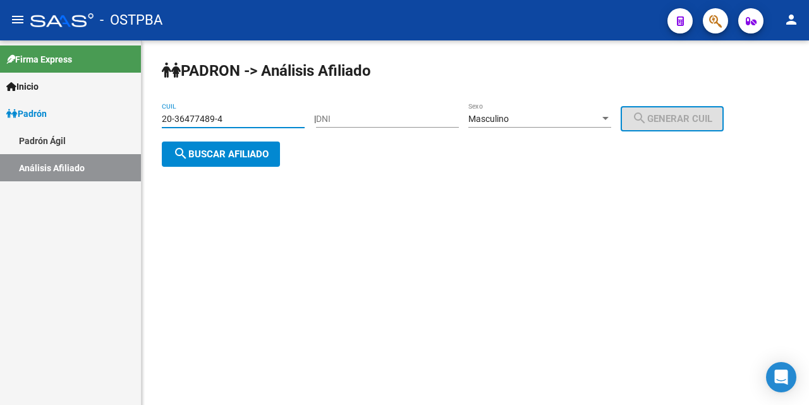
drag, startPoint x: 245, startPoint y: 122, endPoint x: 251, endPoint y: 110, distance: 13.6
click at [246, 118] on input "20-36477489-4" at bounding box center [233, 119] width 143 height 11
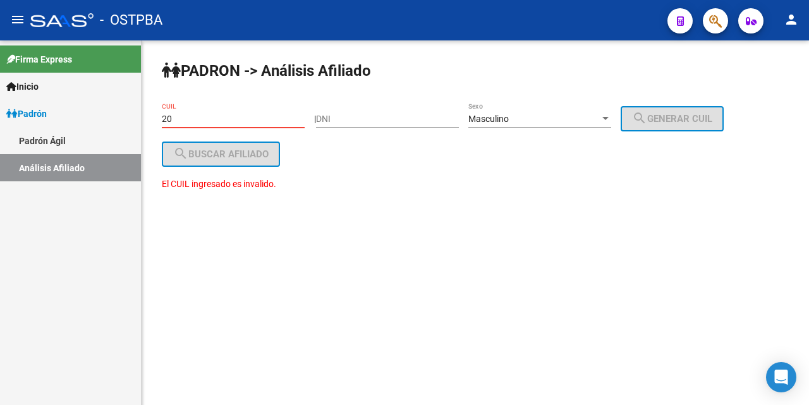
type input "2"
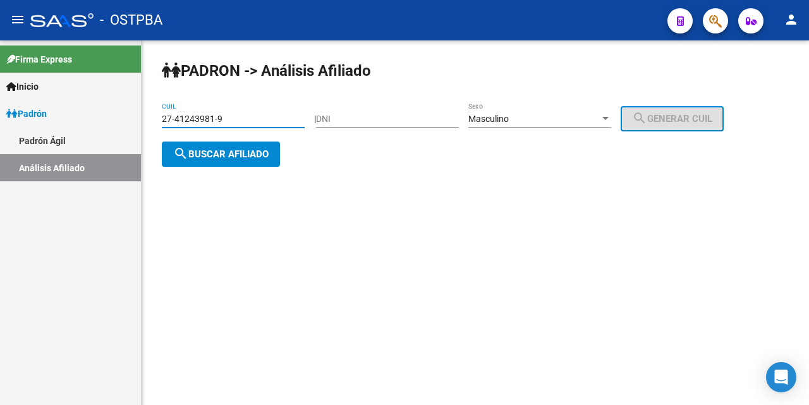
click at [609, 118] on div at bounding box center [605, 118] width 6 height 3
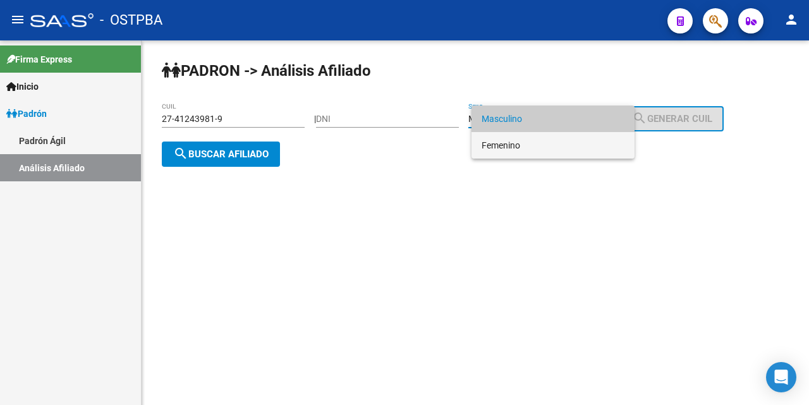
click at [580, 150] on span "Femenino" at bounding box center [553, 145] width 143 height 27
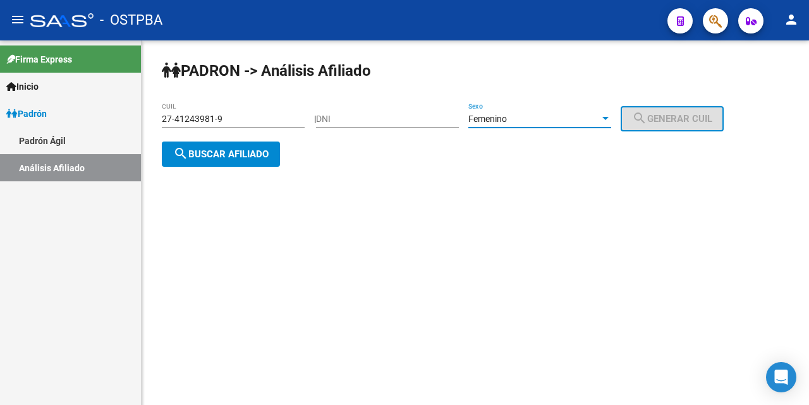
click at [242, 152] on span "search Buscar afiliado" at bounding box center [220, 154] width 95 height 11
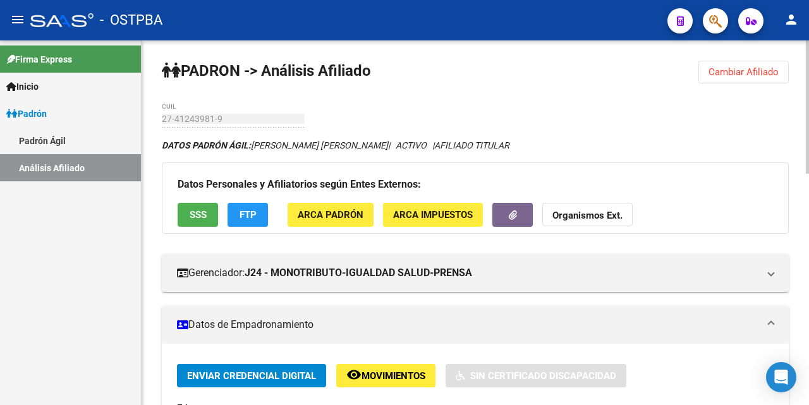
click at [748, 75] on span "Cambiar Afiliado" at bounding box center [744, 71] width 70 height 11
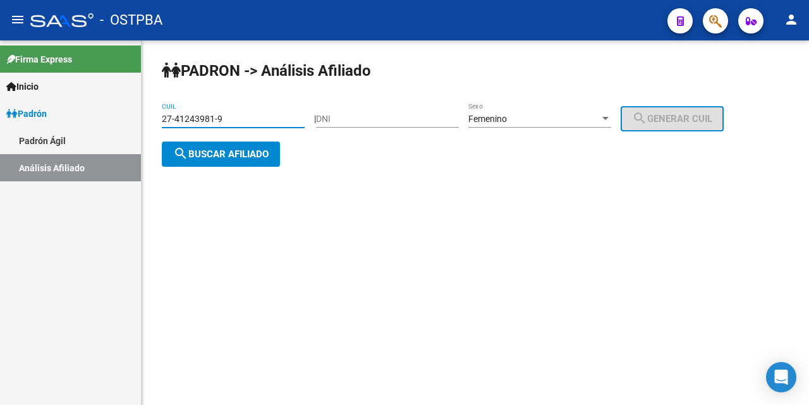
click at [264, 116] on input "27-41243981-9" at bounding box center [233, 119] width 143 height 11
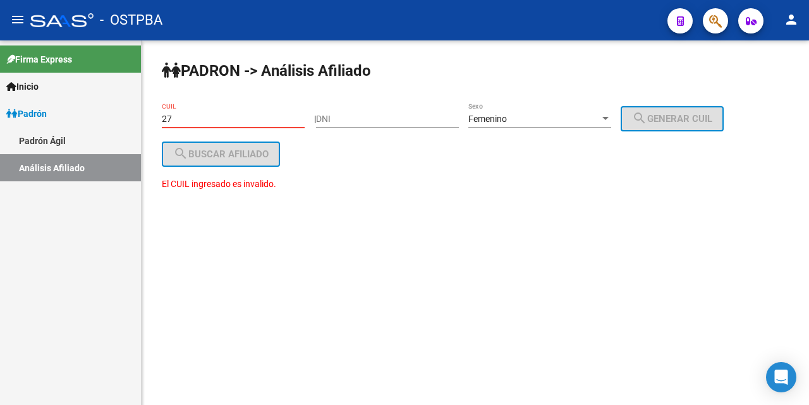
type input "2"
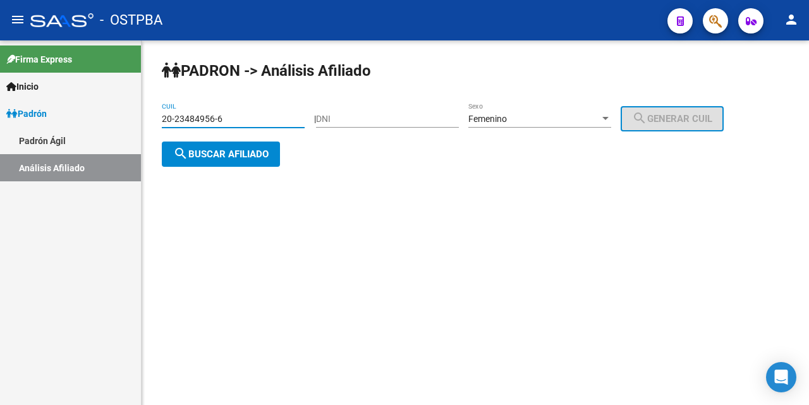
click at [257, 150] on span "search Buscar afiliado" at bounding box center [220, 154] width 95 height 11
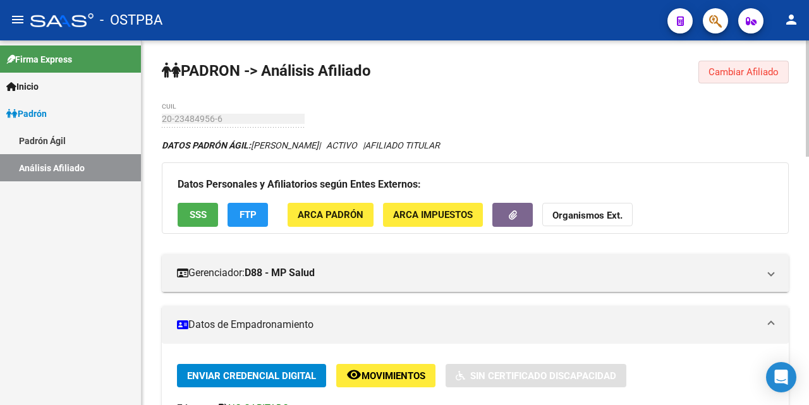
drag, startPoint x: 733, startPoint y: 75, endPoint x: 697, endPoint y: 71, distance: 35.5
click at [733, 74] on span "Cambiar Afiliado" at bounding box center [744, 71] width 70 height 11
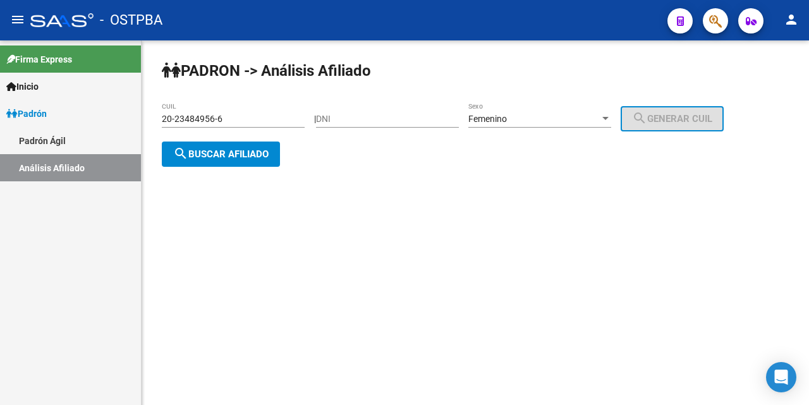
click at [254, 123] on input "20-23484956-6" at bounding box center [233, 119] width 143 height 11
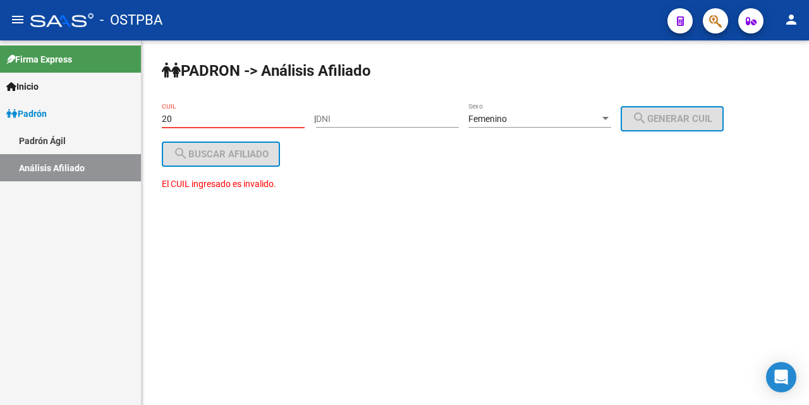
type input "2"
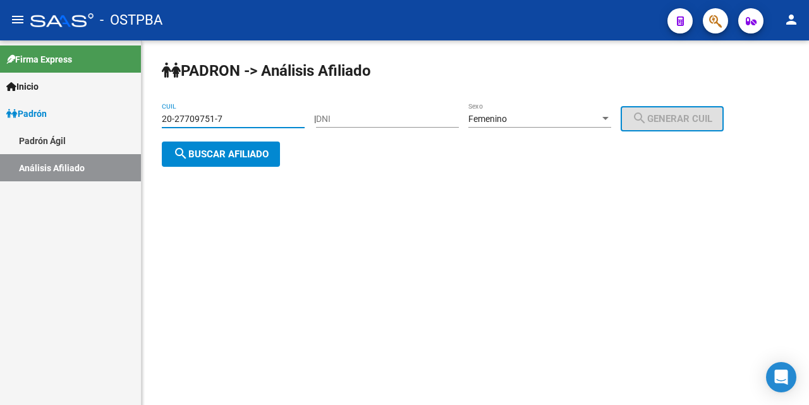
type input "20-27709751-7"
click at [609, 117] on div at bounding box center [605, 118] width 6 height 3
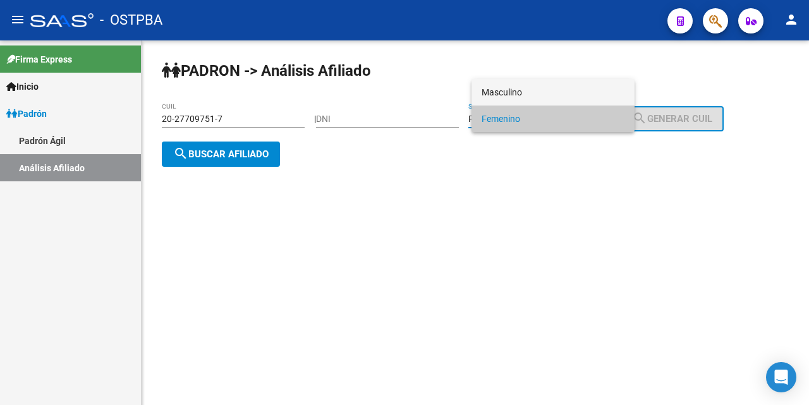
click at [506, 90] on span "Masculino" at bounding box center [553, 92] width 143 height 27
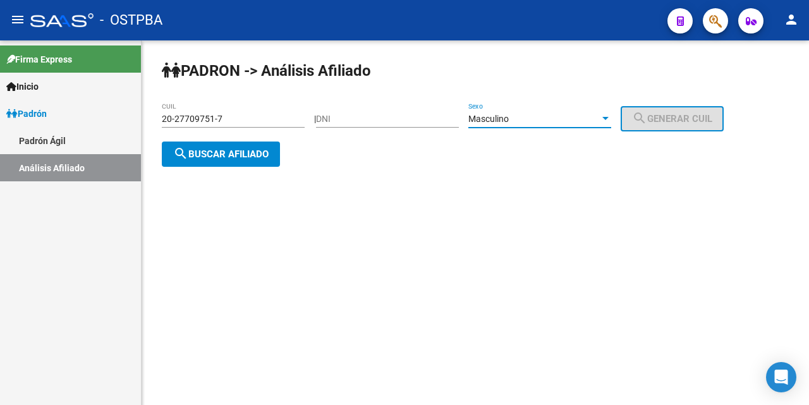
click at [257, 159] on button "search Buscar afiliado" at bounding box center [221, 154] width 118 height 25
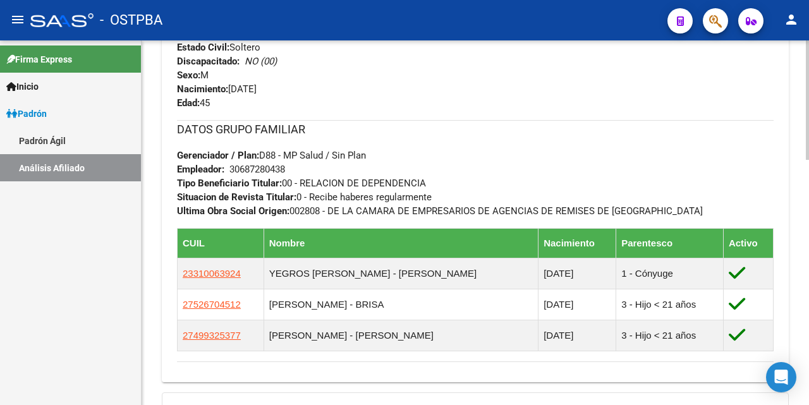
scroll to position [569, 0]
